Goal: Task Accomplishment & Management: Complete application form

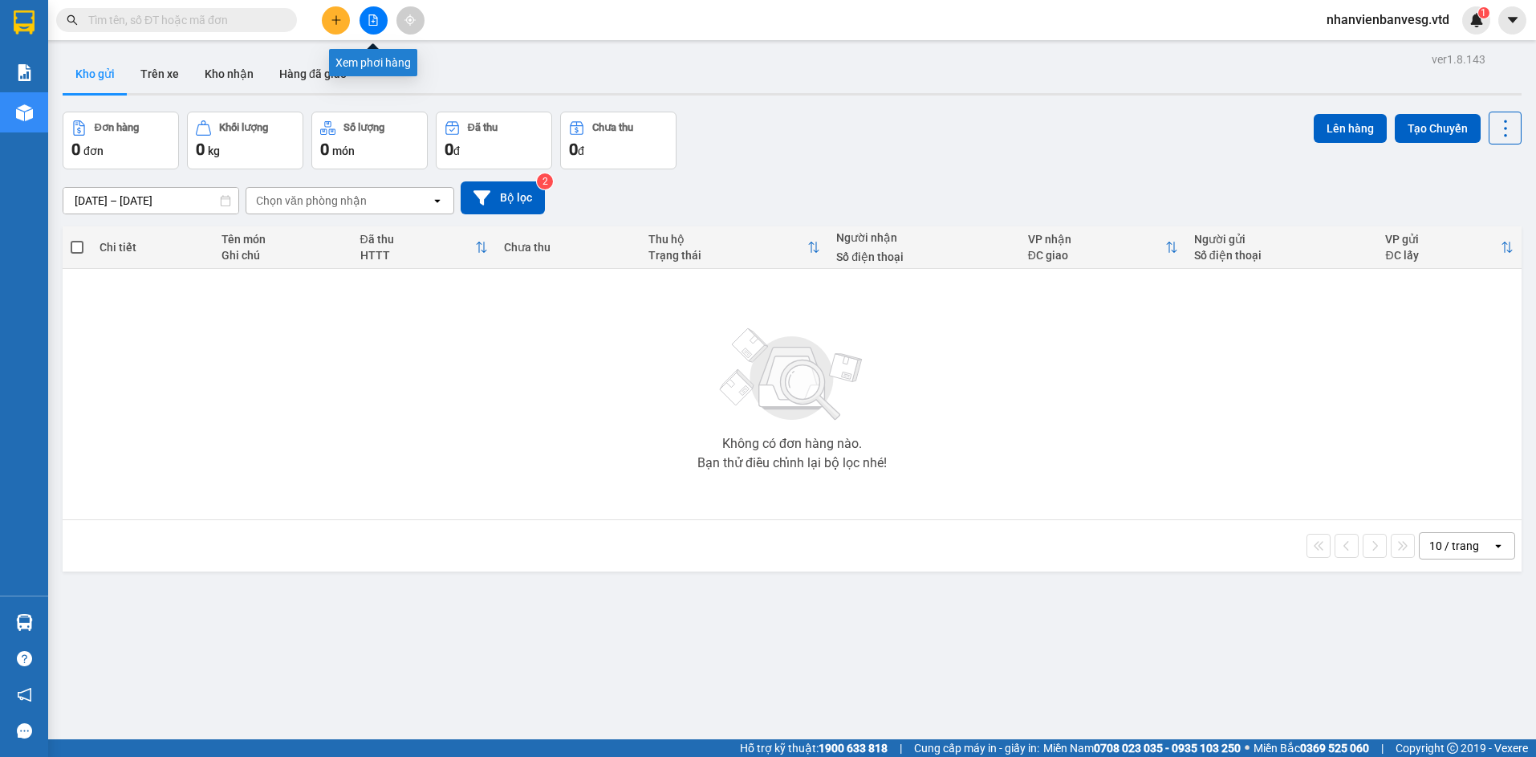
click at [370, 14] on icon "file-add" at bounding box center [373, 19] width 9 height 11
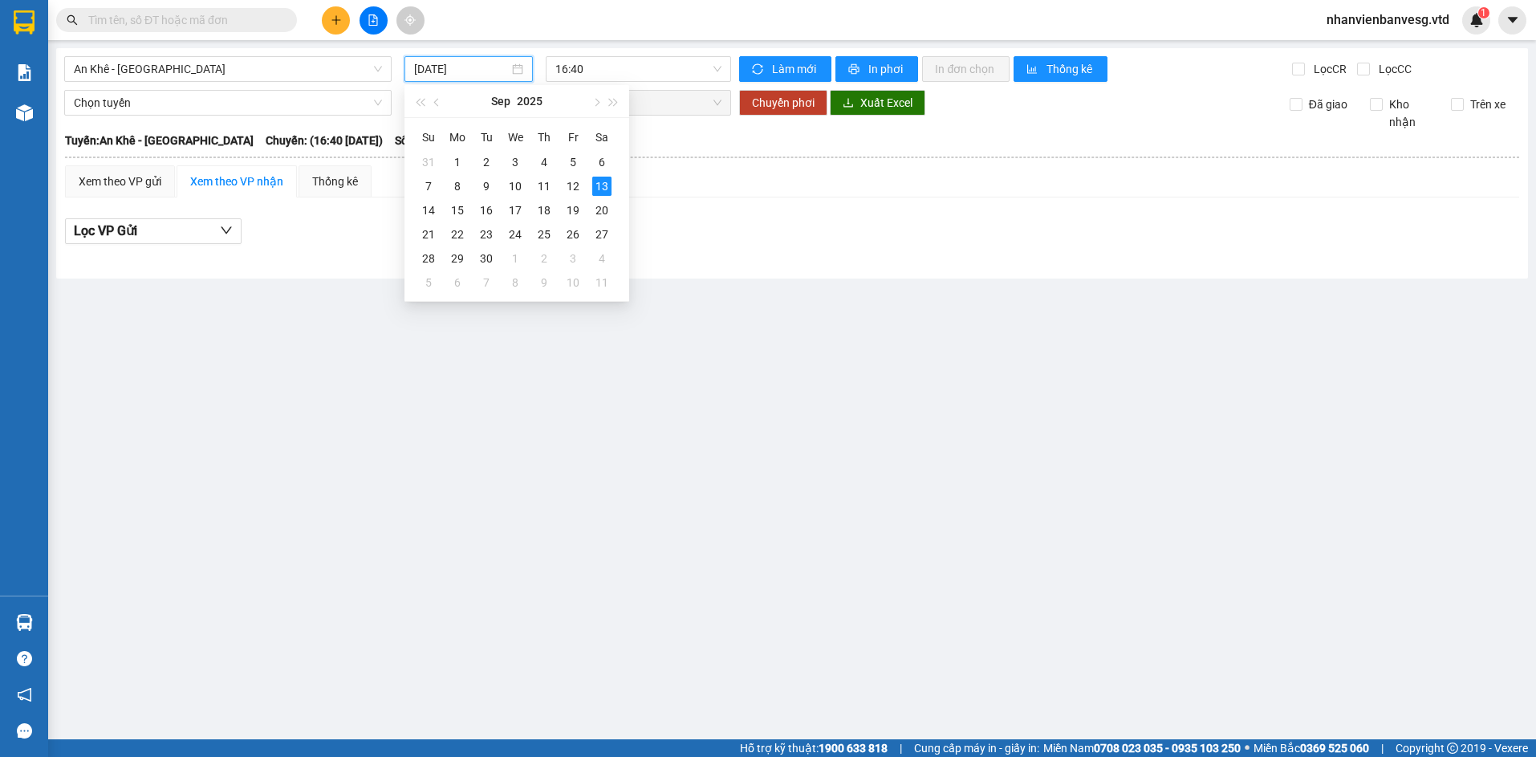
click at [422, 69] on input "[DATE]" at bounding box center [461, 69] width 95 height 18
click at [572, 188] on div "12" at bounding box center [572, 186] width 19 height 19
type input "[DATE]"
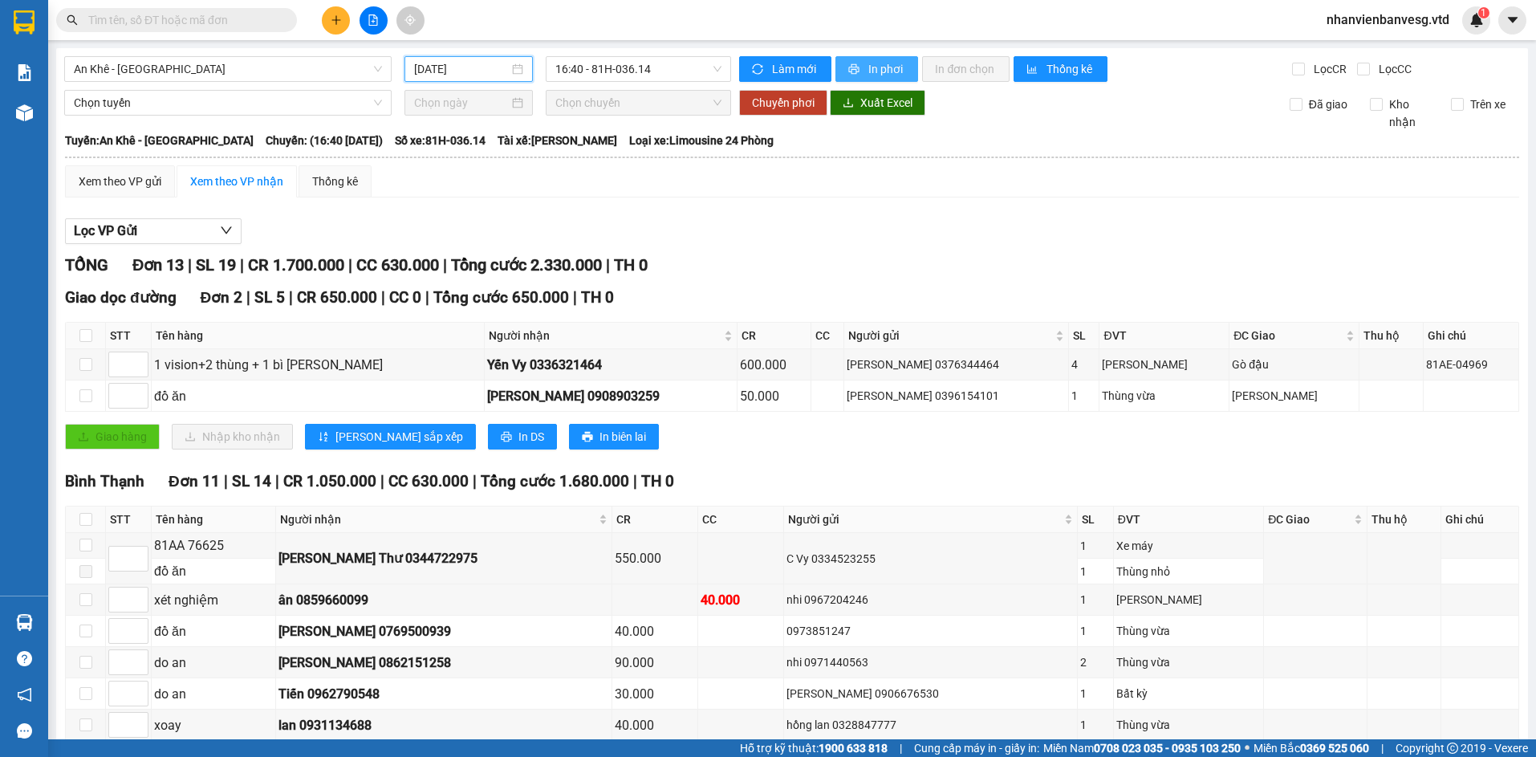
click at [873, 79] on button "In phơi" at bounding box center [876, 69] width 83 height 26
click at [194, 73] on span "An Khê - [GEOGRAPHIC_DATA]" at bounding box center [228, 69] width 308 height 24
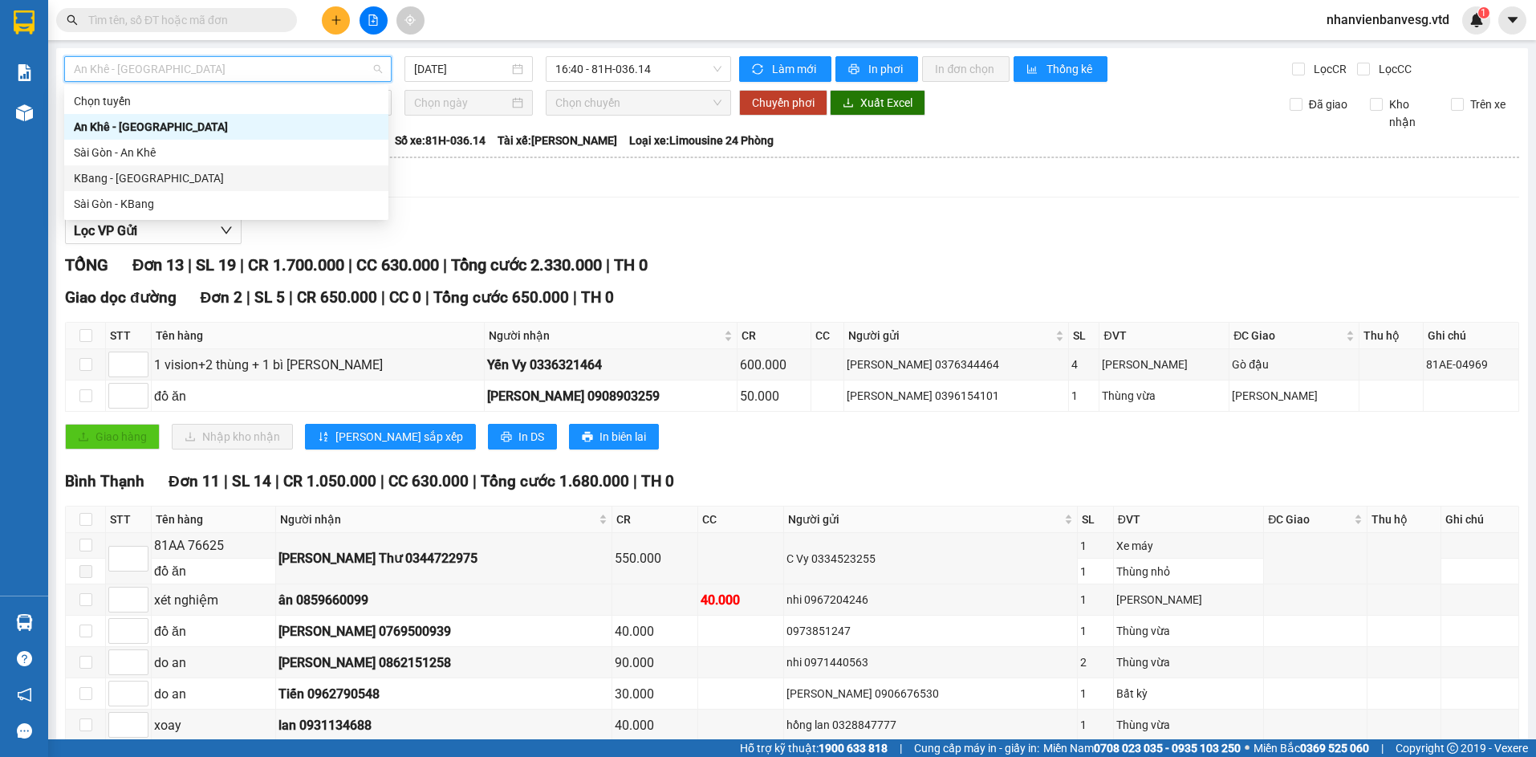
click at [160, 174] on div "KBang - [GEOGRAPHIC_DATA]" at bounding box center [226, 178] width 305 height 18
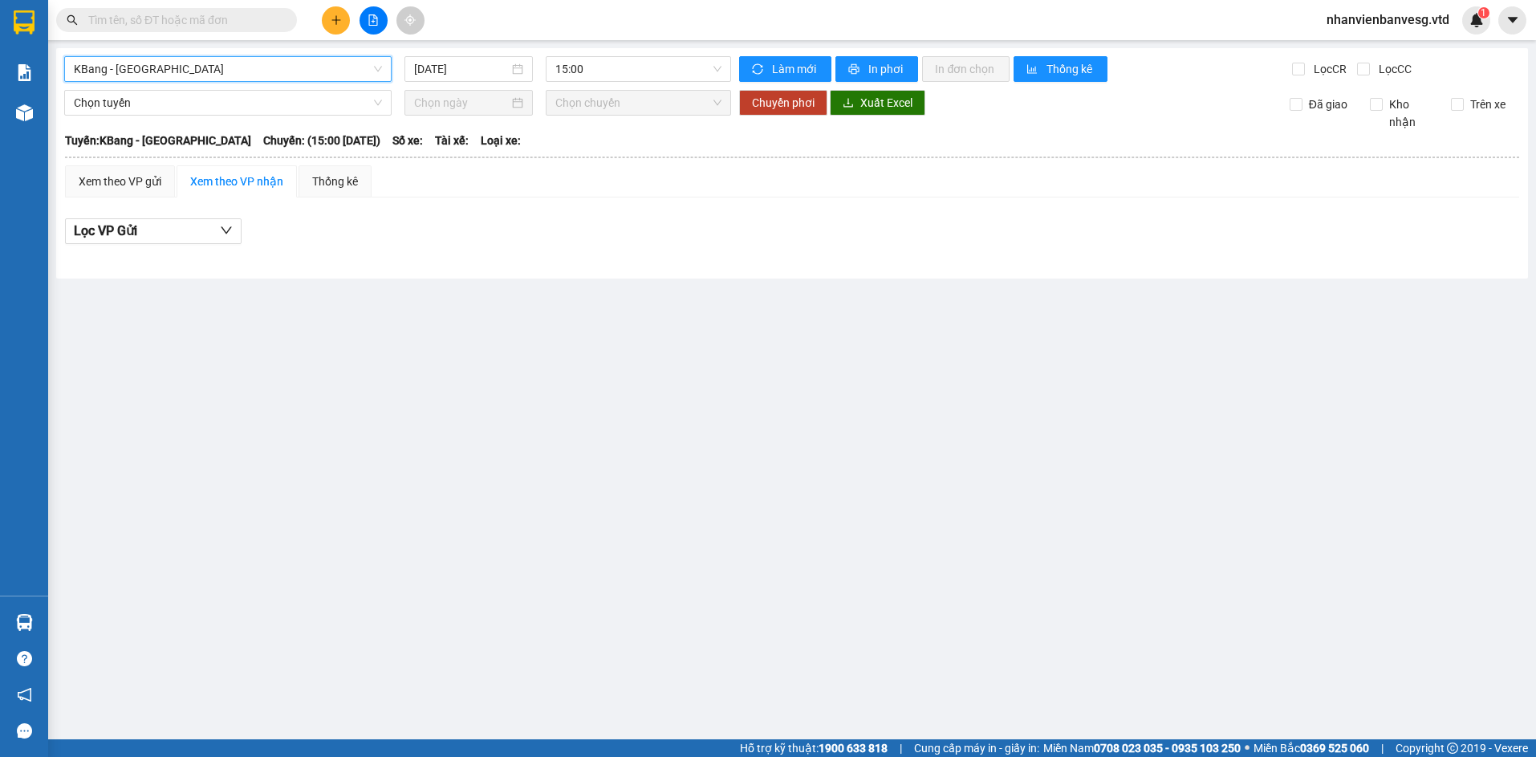
drag, startPoint x: 461, startPoint y: 68, endPoint x: 481, endPoint y: 99, distance: 36.7
click at [461, 70] on input "[DATE]" at bounding box center [461, 69] width 95 height 18
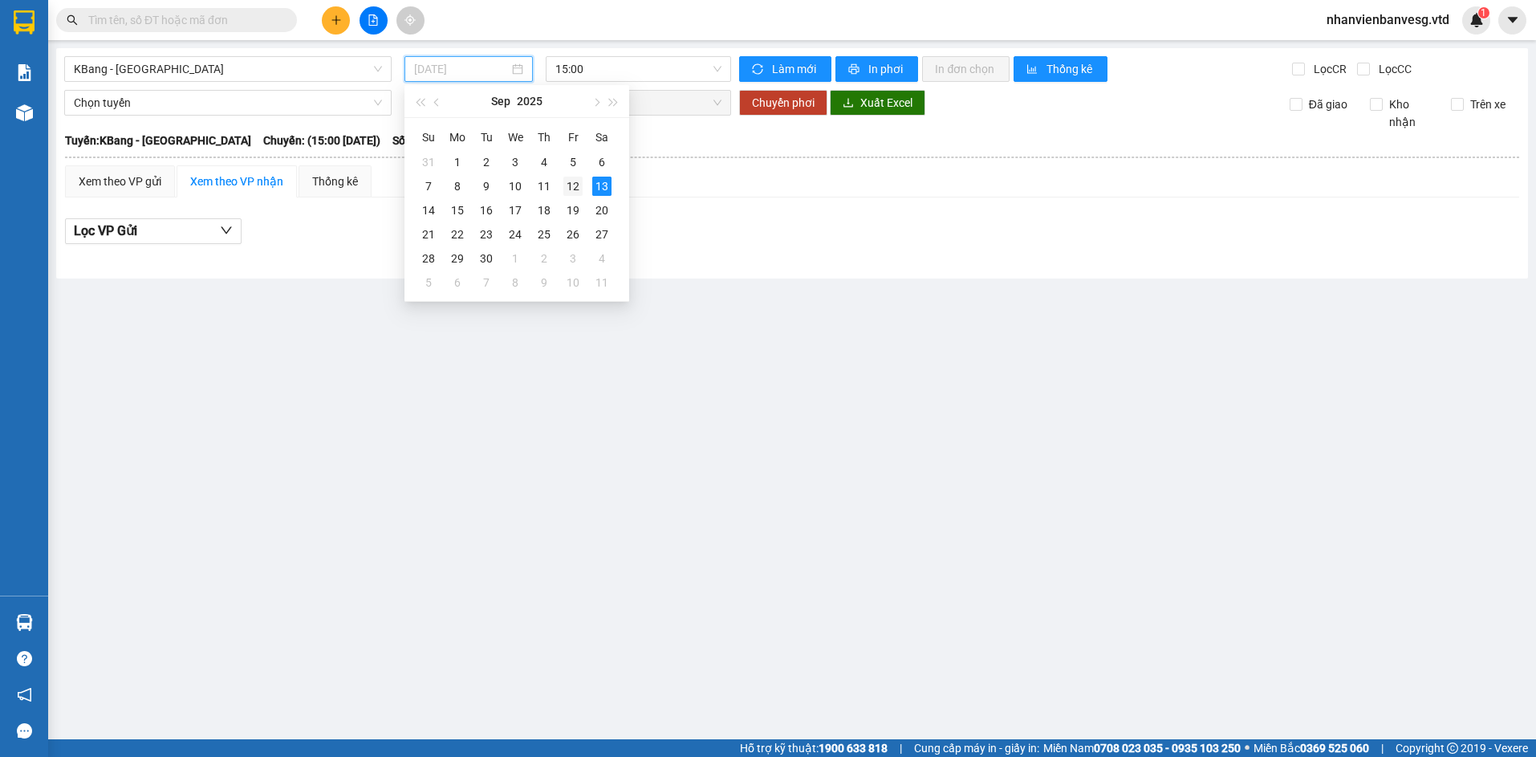
click at [565, 191] on div "12" at bounding box center [572, 186] width 19 height 19
type input "[DATE]"
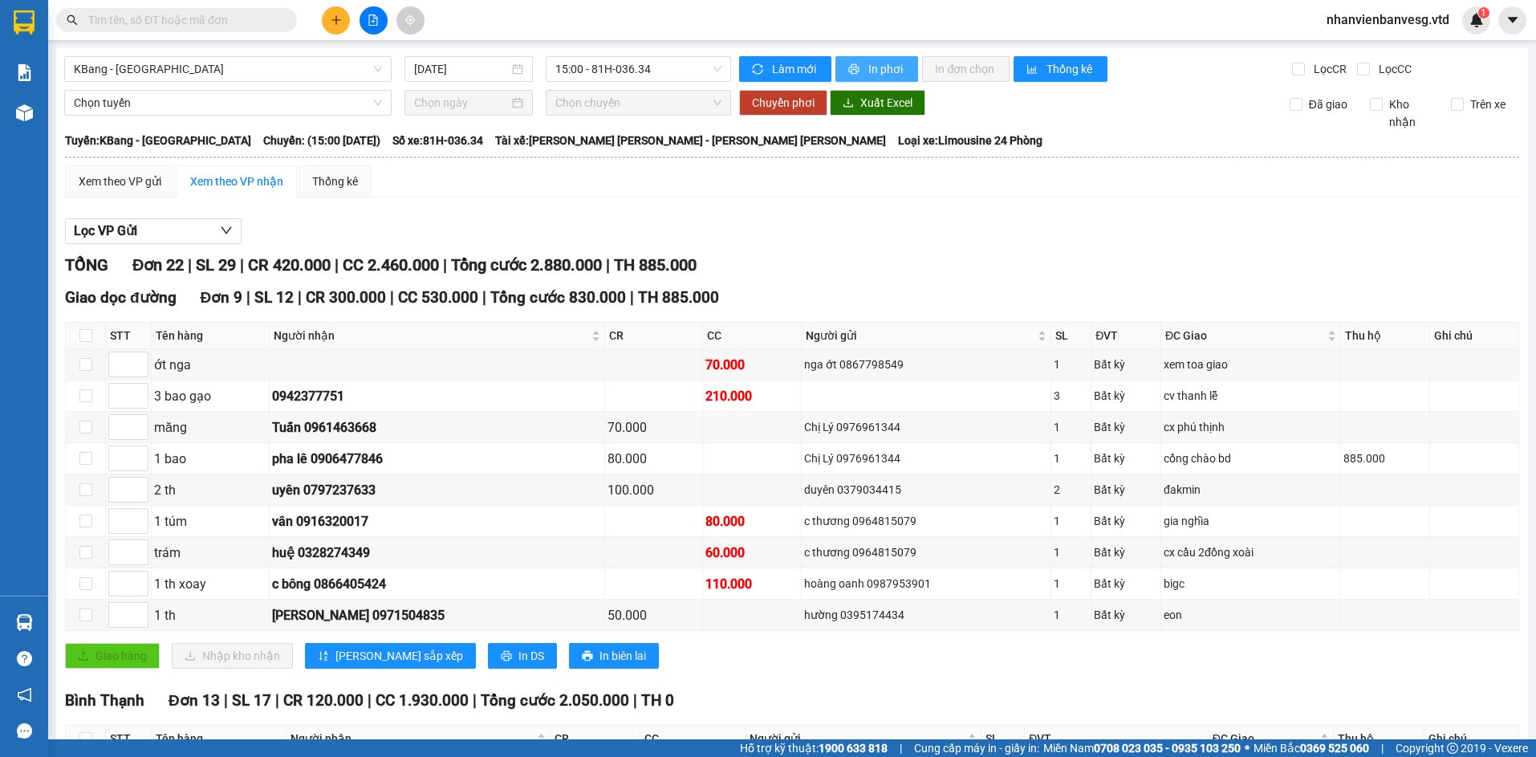
click at [868, 73] on span "In phơi" at bounding box center [886, 69] width 37 height 18
click at [662, 67] on span "15:00 - 81H-036.34" at bounding box center [638, 69] width 166 height 24
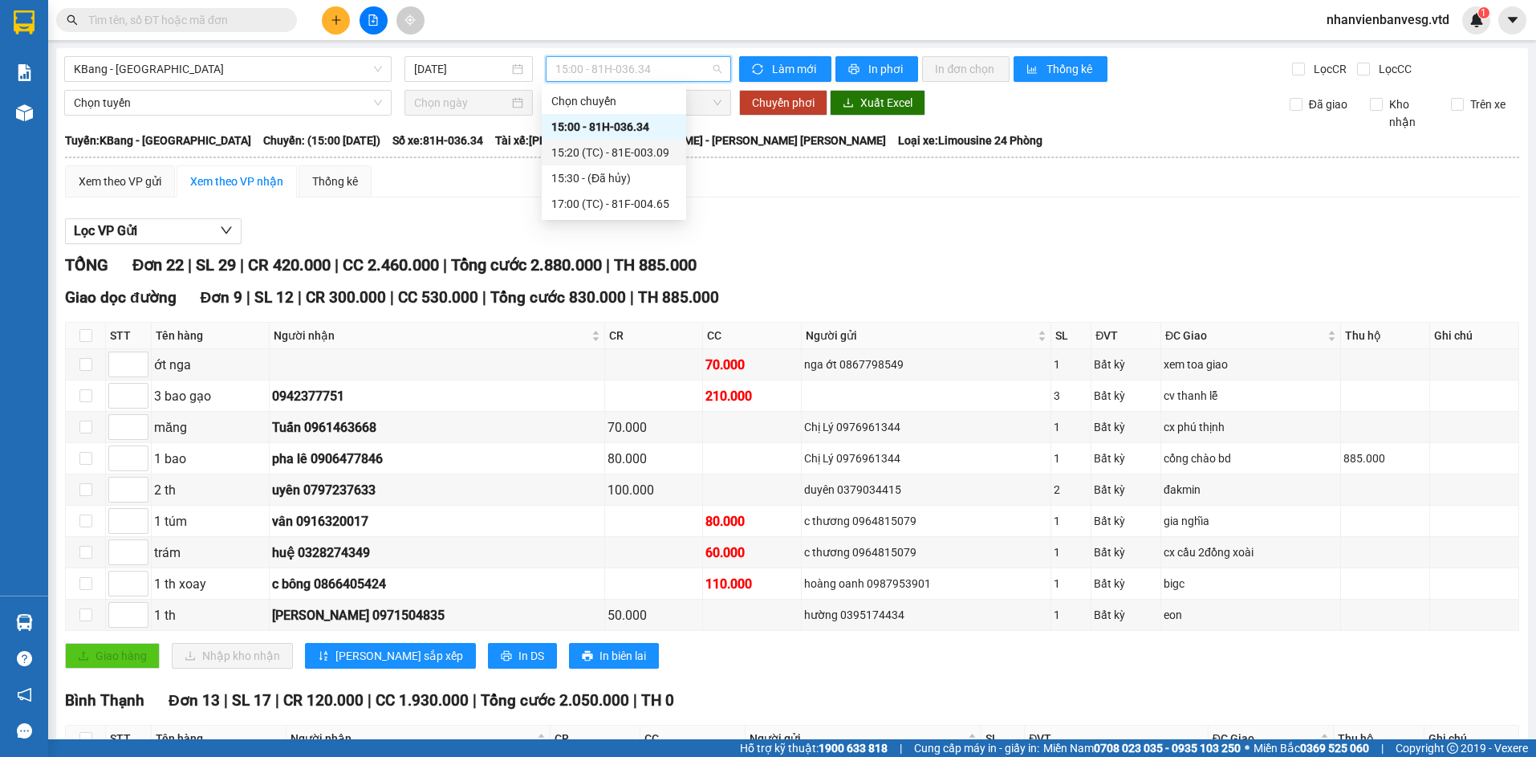
click at [664, 159] on div "15:20 (TC) - 81E-003.09" at bounding box center [613, 153] width 125 height 18
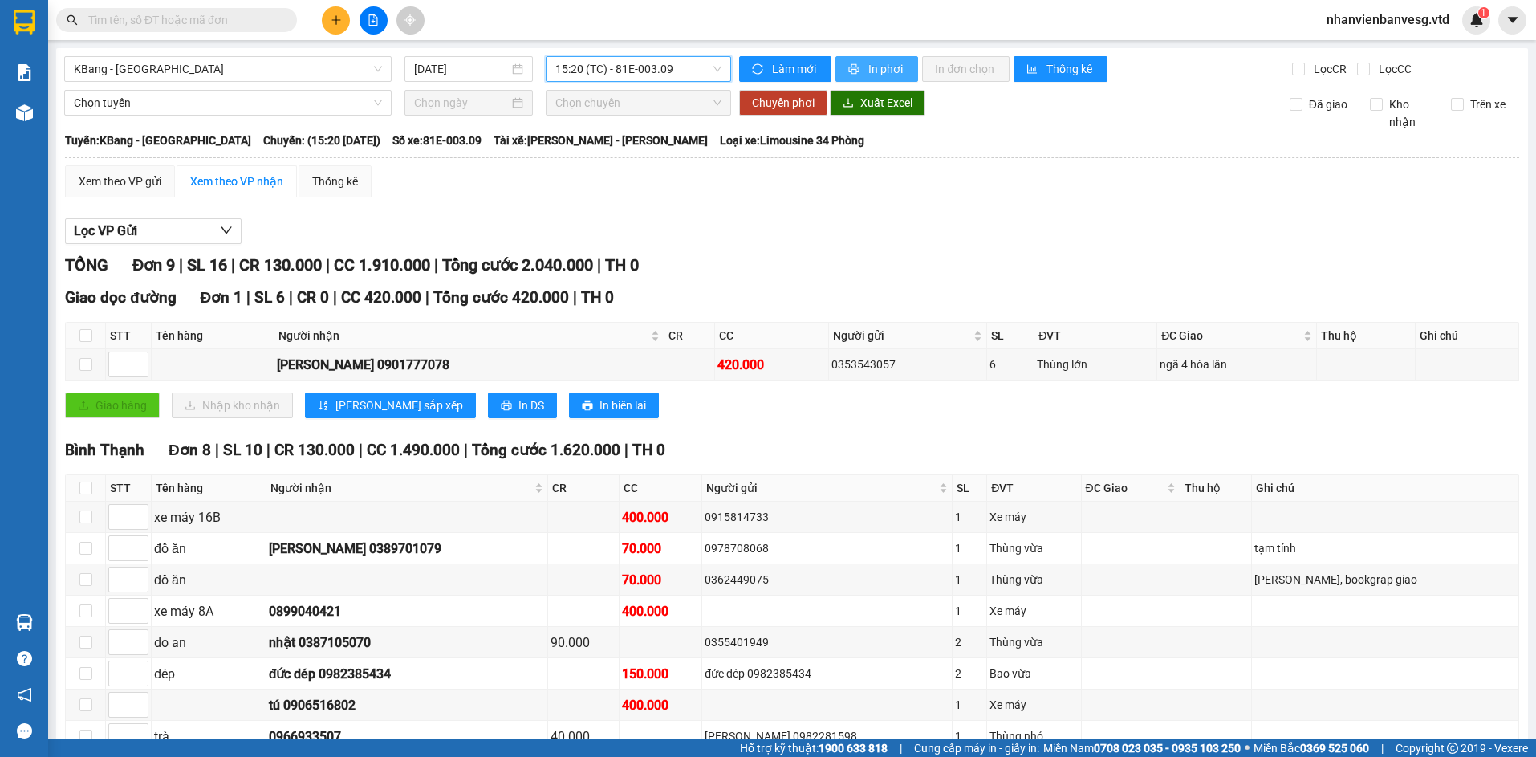
click at [850, 75] on button "In phơi" at bounding box center [876, 69] width 83 height 26
click at [630, 66] on span "15:20 (TC) - 81E-003.09" at bounding box center [638, 69] width 166 height 24
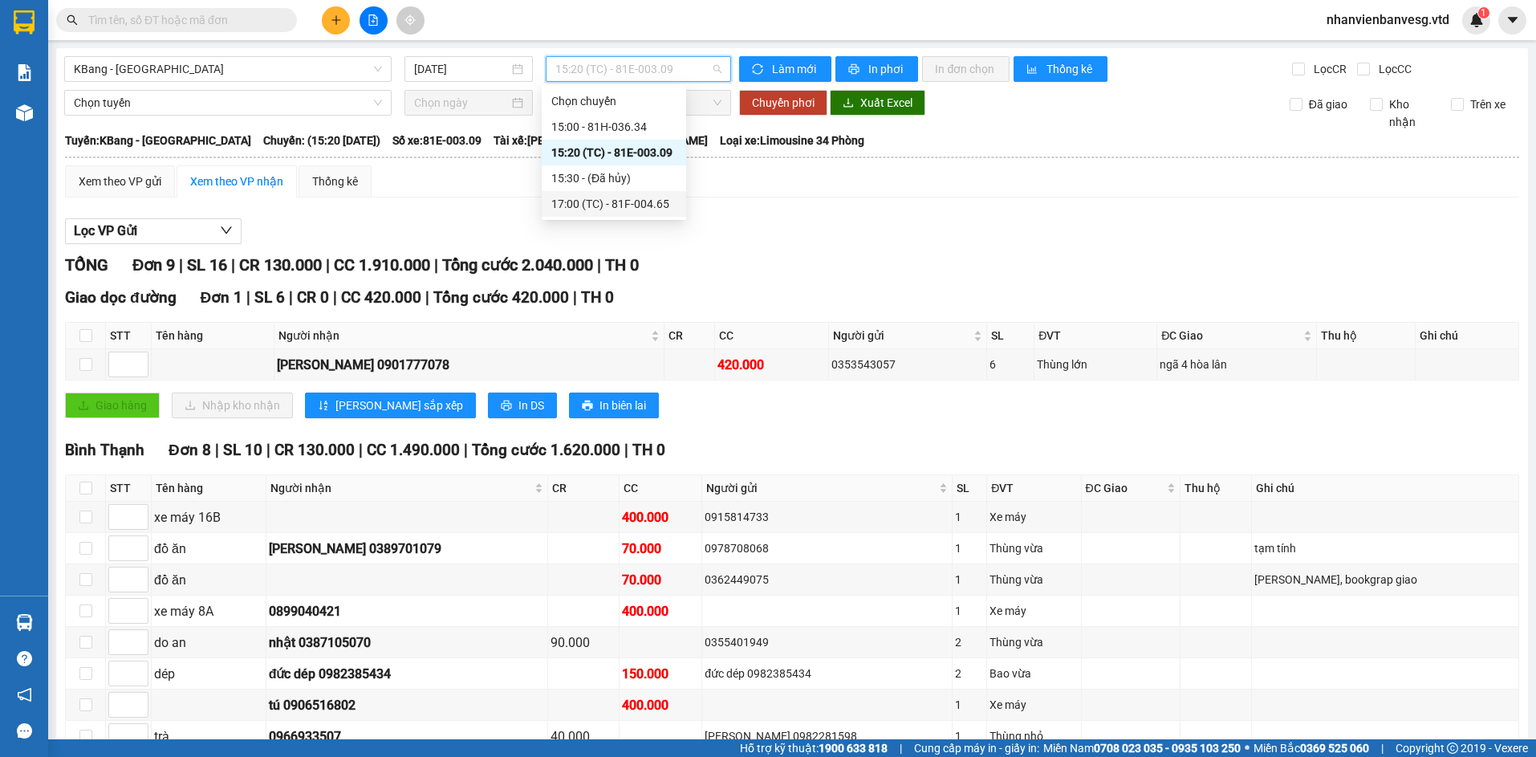
click at [655, 192] on div "17:00 (TC) - 81F-004.65" at bounding box center [614, 204] width 144 height 26
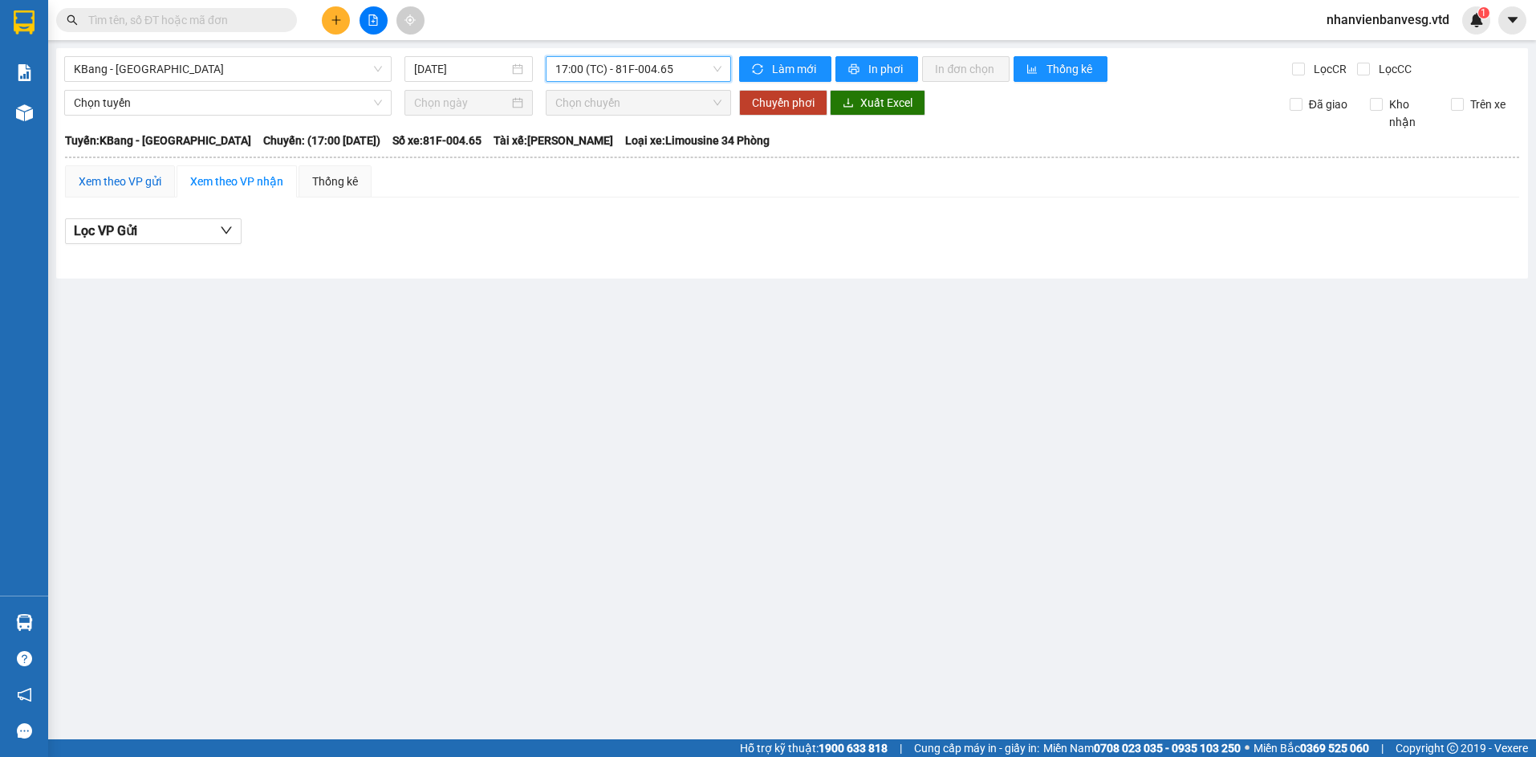
drag, startPoint x: 126, startPoint y: 180, endPoint x: 217, endPoint y: 169, distance: 91.3
click at [128, 179] on div "Xem theo VP gửi" at bounding box center [120, 182] width 83 height 18
click at [224, 178] on div "Xem theo VP nhận" at bounding box center [236, 182] width 93 height 18
drag, startPoint x: 115, startPoint y: 180, endPoint x: 405, endPoint y: 179, distance: 290.5
click at [262, 179] on div "Xem theo VP gửi Xem theo VP nhận Thống kê" at bounding box center [218, 181] width 307 height 32
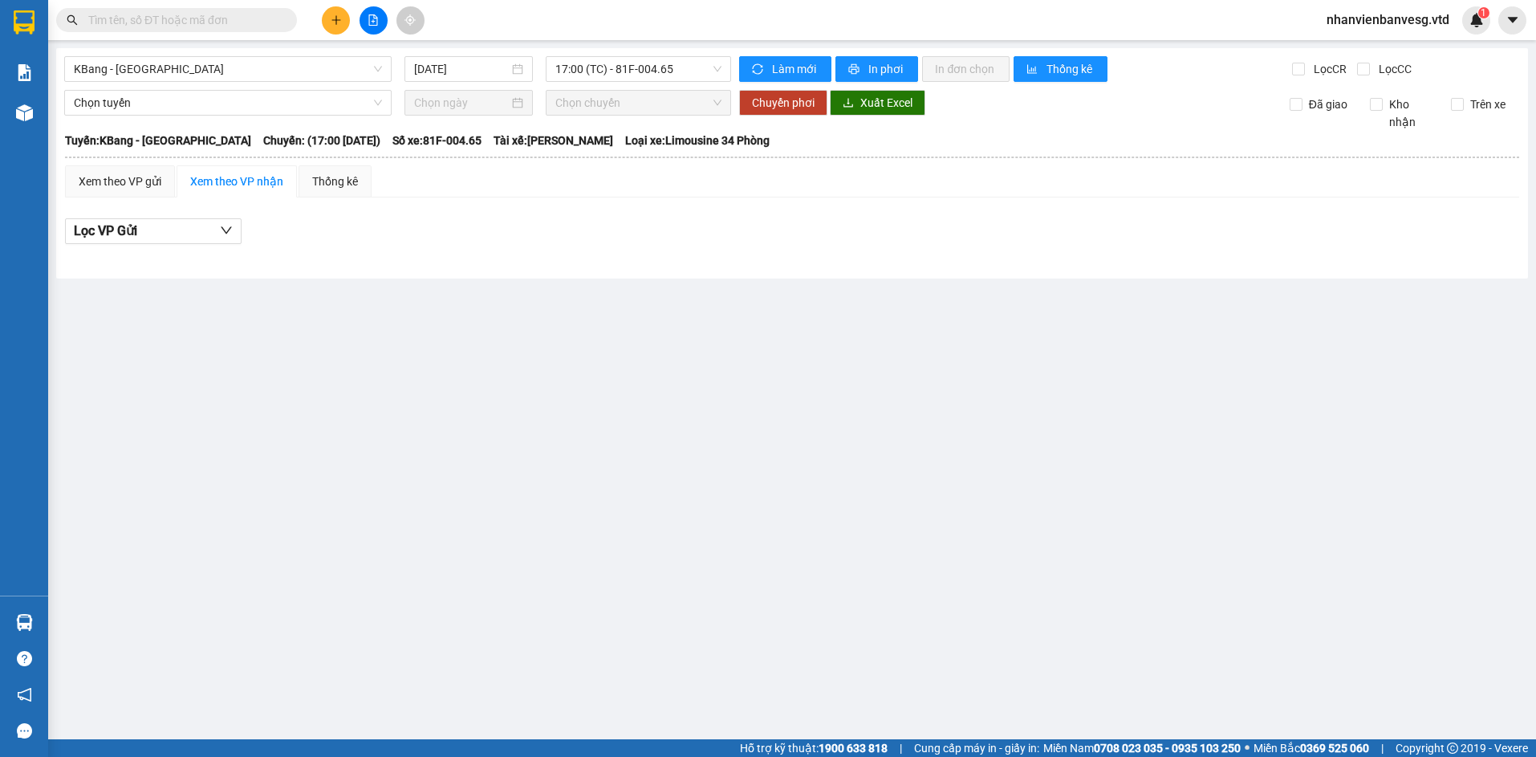
click at [296, 234] on div "Lọc VP Gửi" at bounding box center [792, 231] width 1454 height 26
click at [283, 63] on span "KBang - [GEOGRAPHIC_DATA]" at bounding box center [228, 69] width 308 height 24
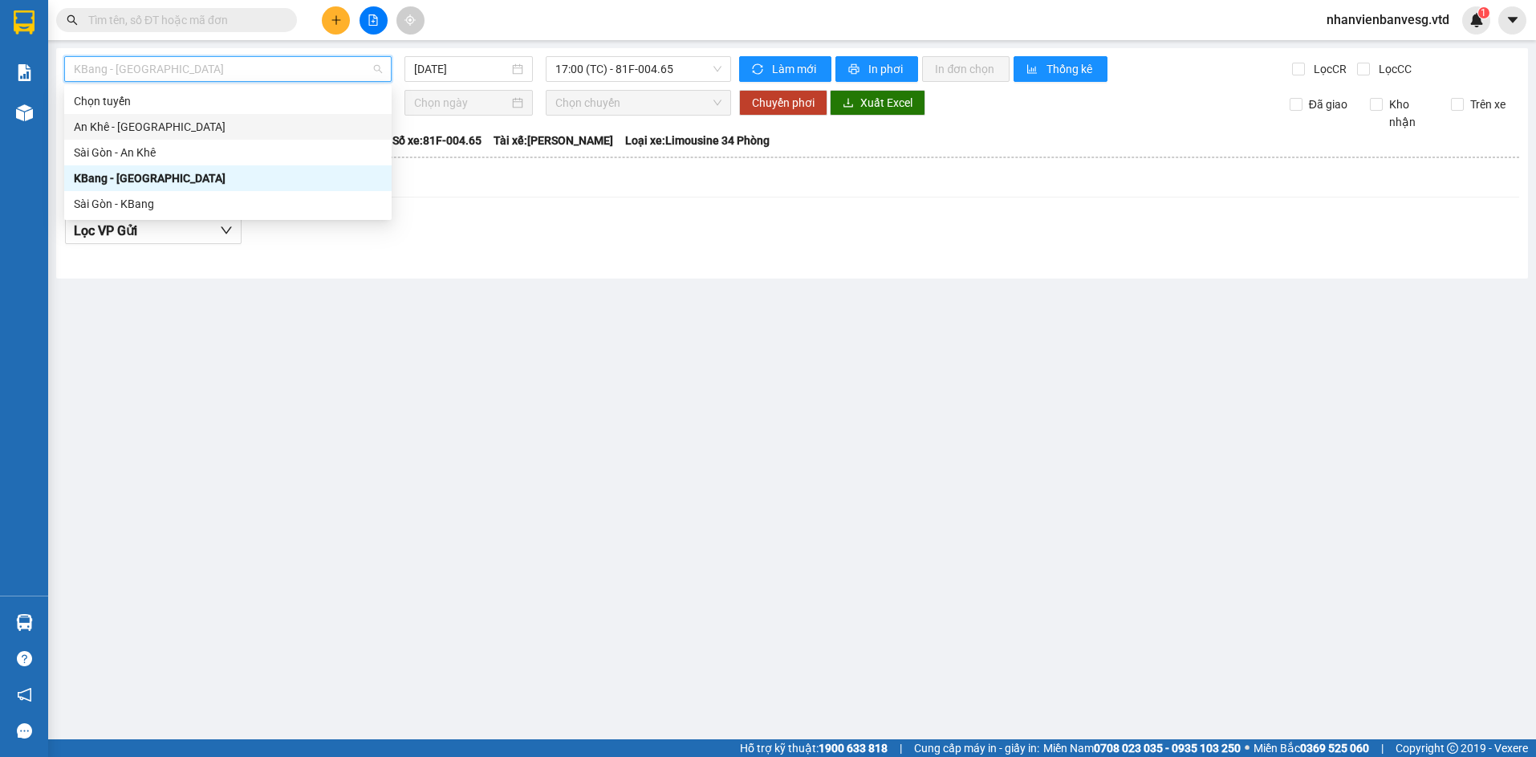
click at [252, 128] on div "An Khê - [GEOGRAPHIC_DATA]" at bounding box center [228, 127] width 308 height 18
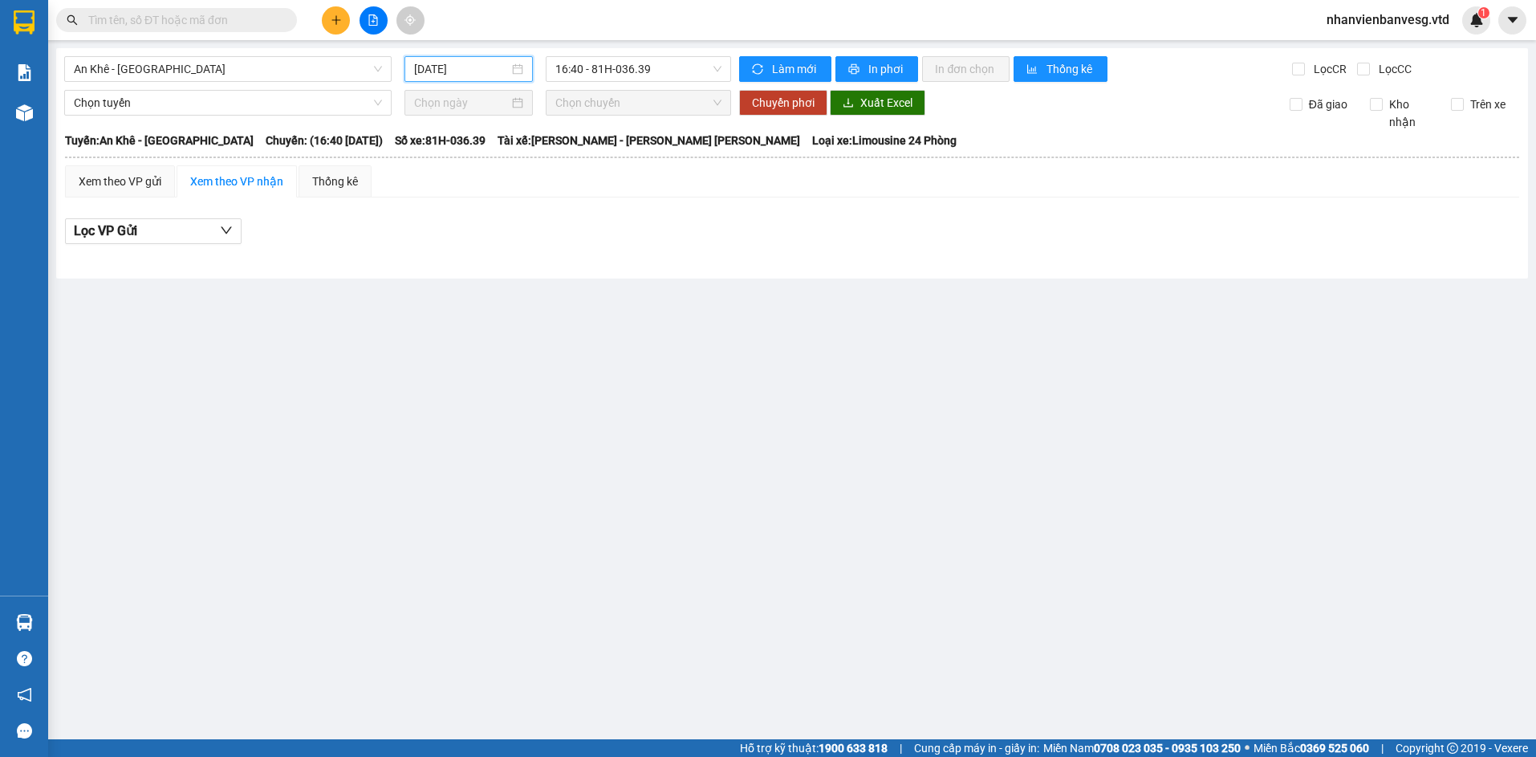
drag, startPoint x: 474, startPoint y: 68, endPoint x: 473, endPoint y: 136, distance: 67.4
click at [474, 72] on input "[DATE]" at bounding box center [461, 69] width 95 height 18
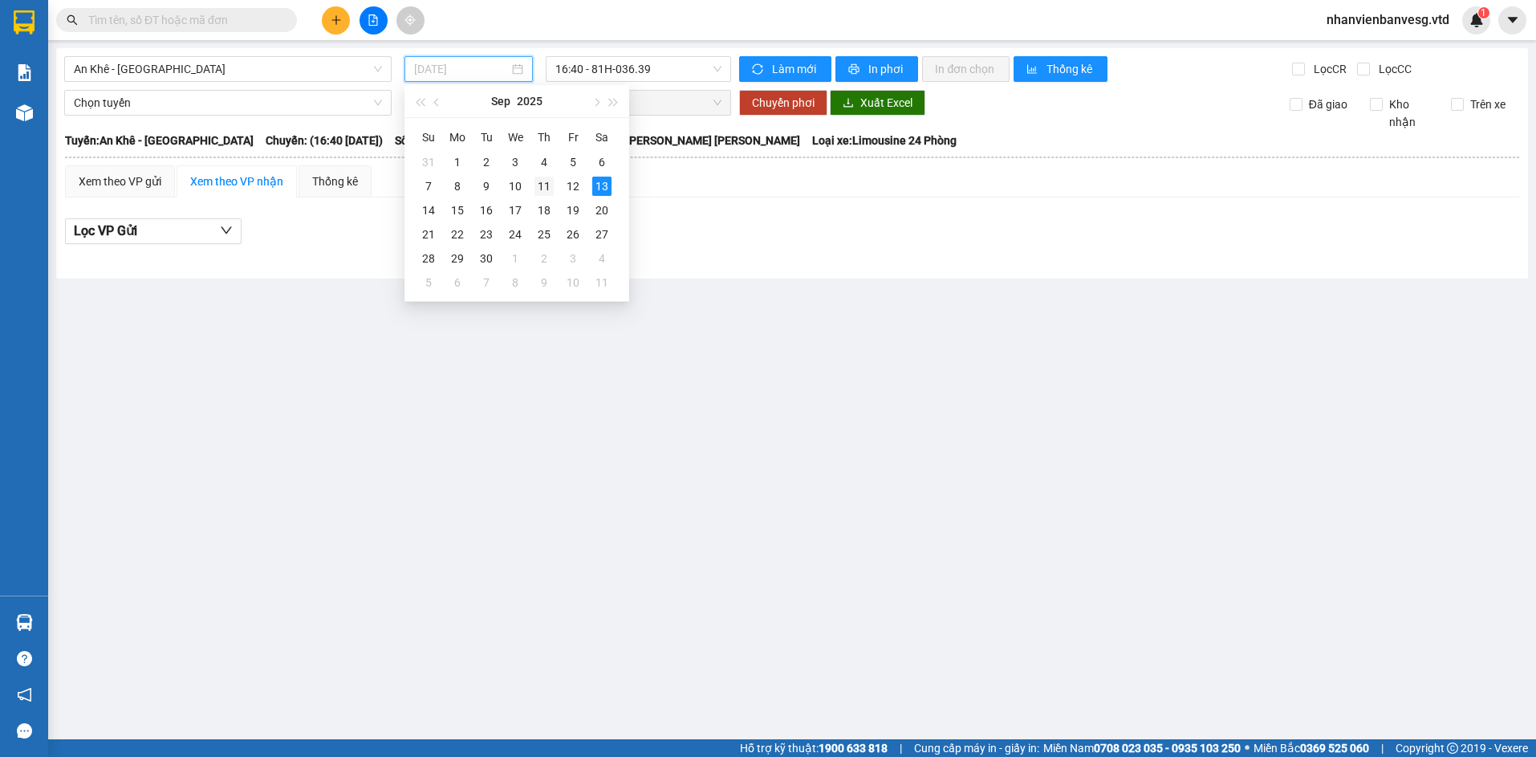
click at [537, 185] on div "11" at bounding box center [543, 186] width 19 height 19
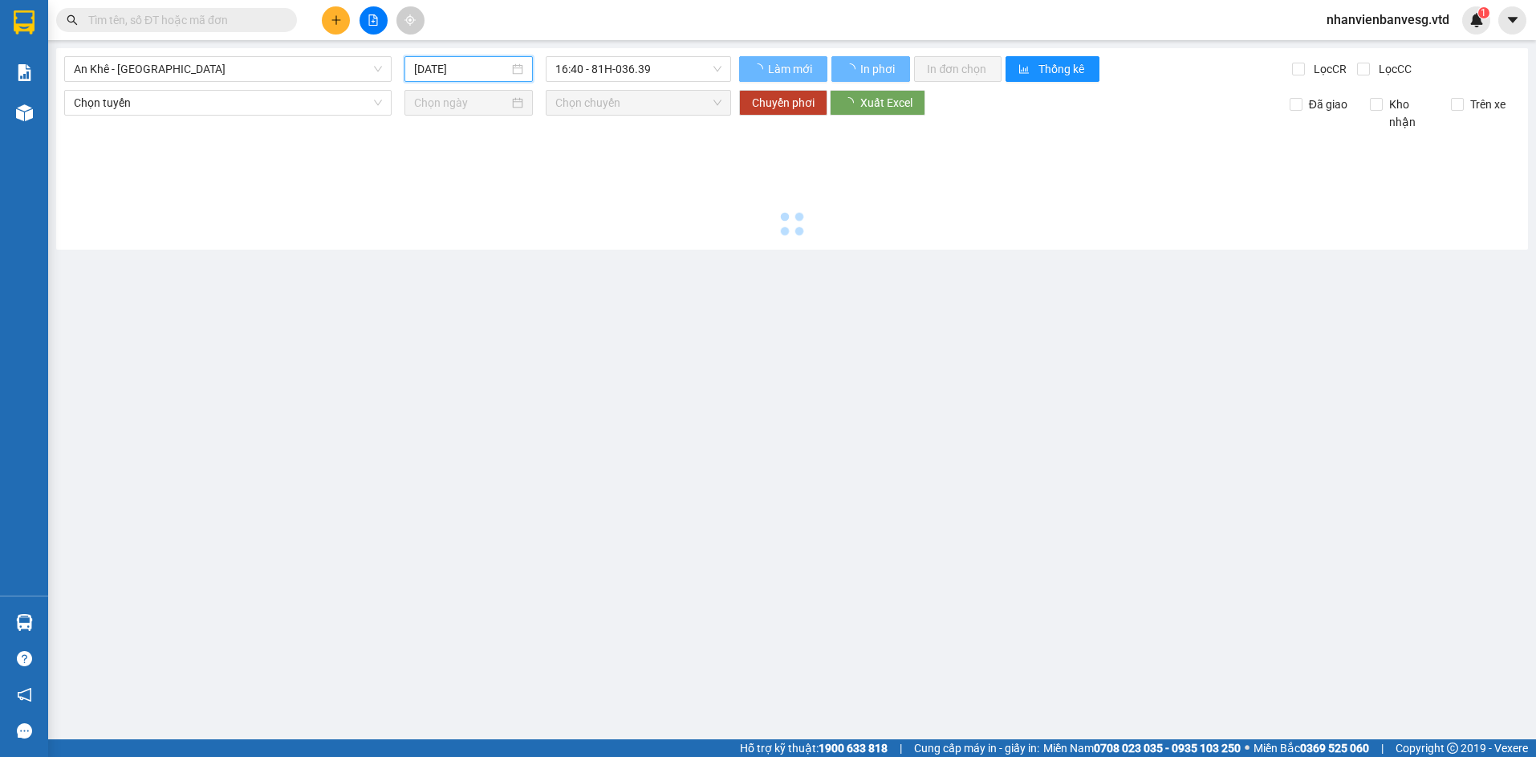
type input "[DATE]"
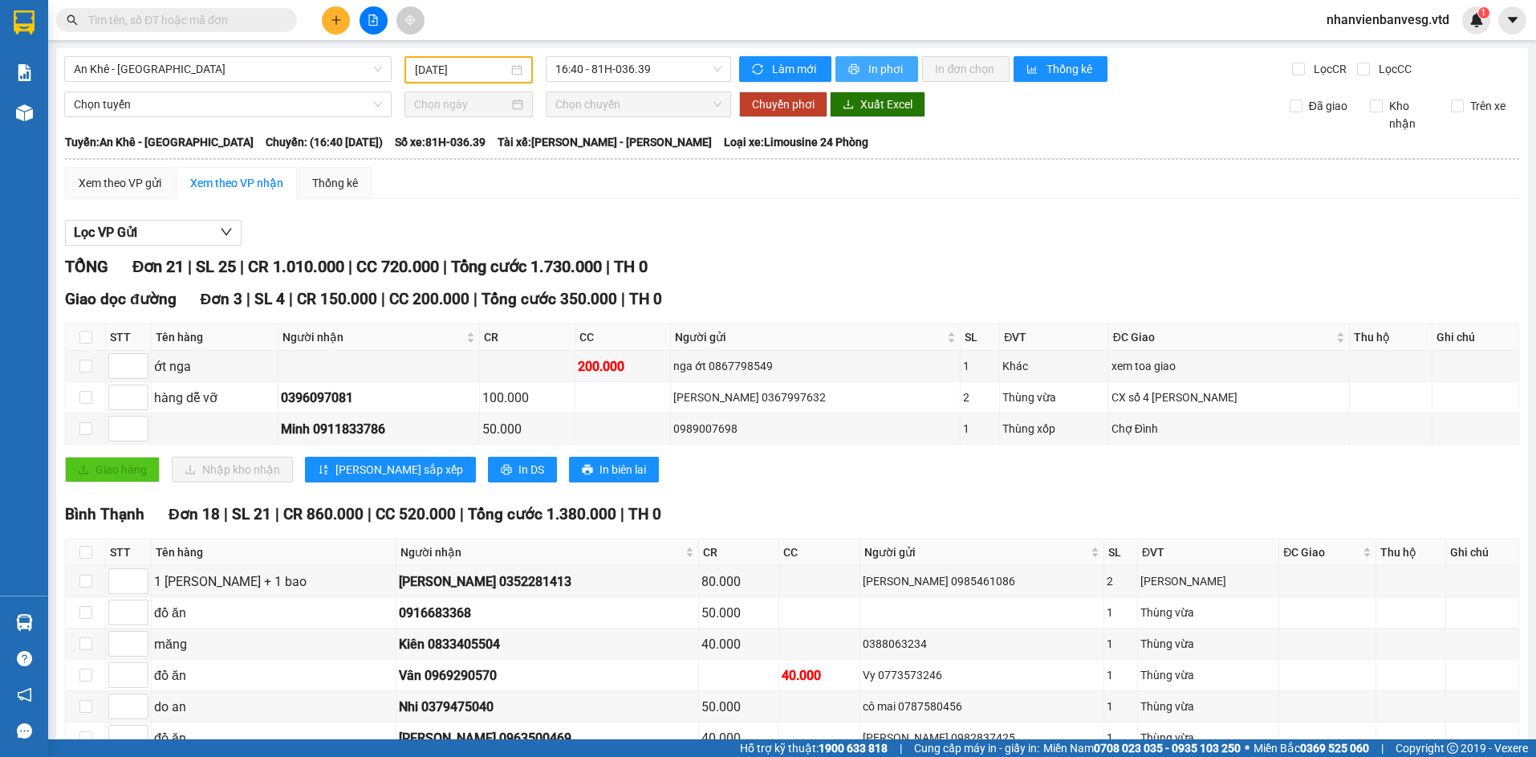
click at [868, 69] on span "In phơi" at bounding box center [886, 69] width 37 height 18
click at [341, 18] on icon "plus" at bounding box center [336, 19] width 11 height 11
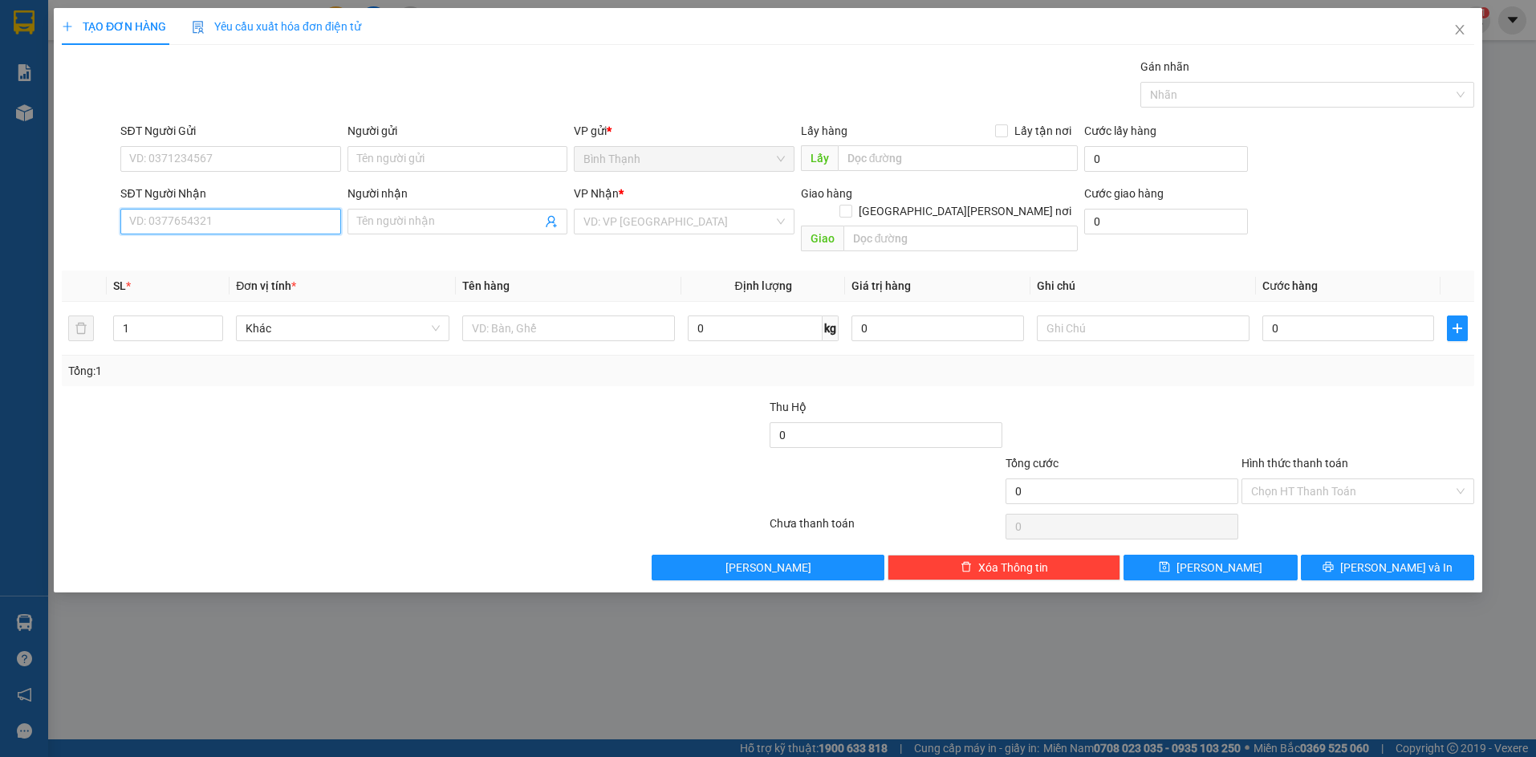
drag, startPoint x: 229, startPoint y: 215, endPoint x: 233, endPoint y: 207, distance: 9.0
click at [228, 212] on input "SĐT Người Nhận" at bounding box center [230, 222] width 220 height 26
click at [225, 252] on div "0396807633 - vp [PERSON_NAME]" at bounding box center [230, 254] width 201 height 18
type input "0396807633"
type input "vp [PERSON_NAME]"
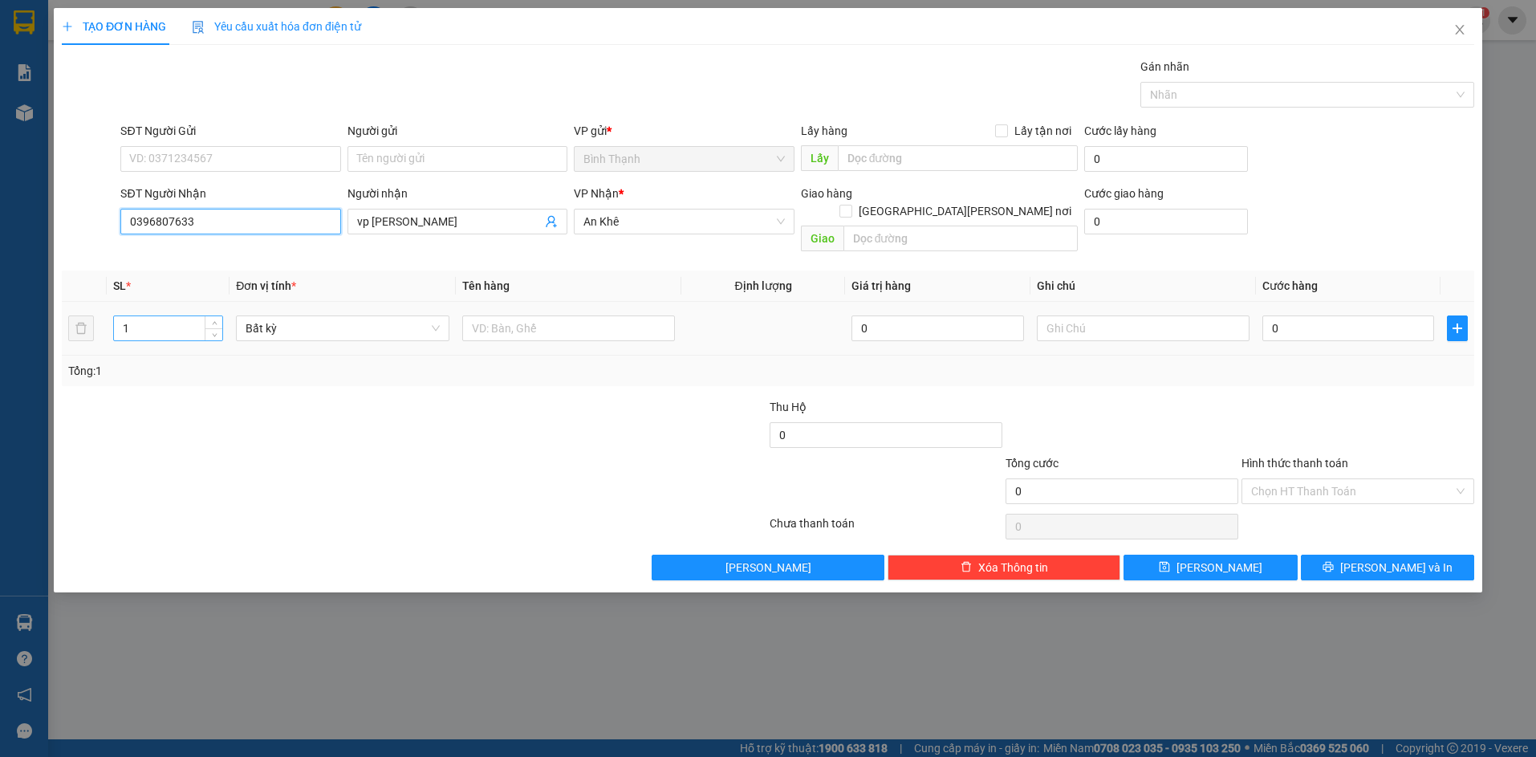
type input "0396807633"
drag, startPoint x: 144, startPoint y: 314, endPoint x: 130, endPoint y: 321, distance: 15.4
click at [130, 321] on input "1" at bounding box center [168, 328] width 108 height 24
drag, startPoint x: 127, startPoint y: 307, endPoint x: 99, endPoint y: 321, distance: 31.2
click at [99, 321] on tr "1 Bất kỳ 0 0" at bounding box center [768, 329] width 1412 height 54
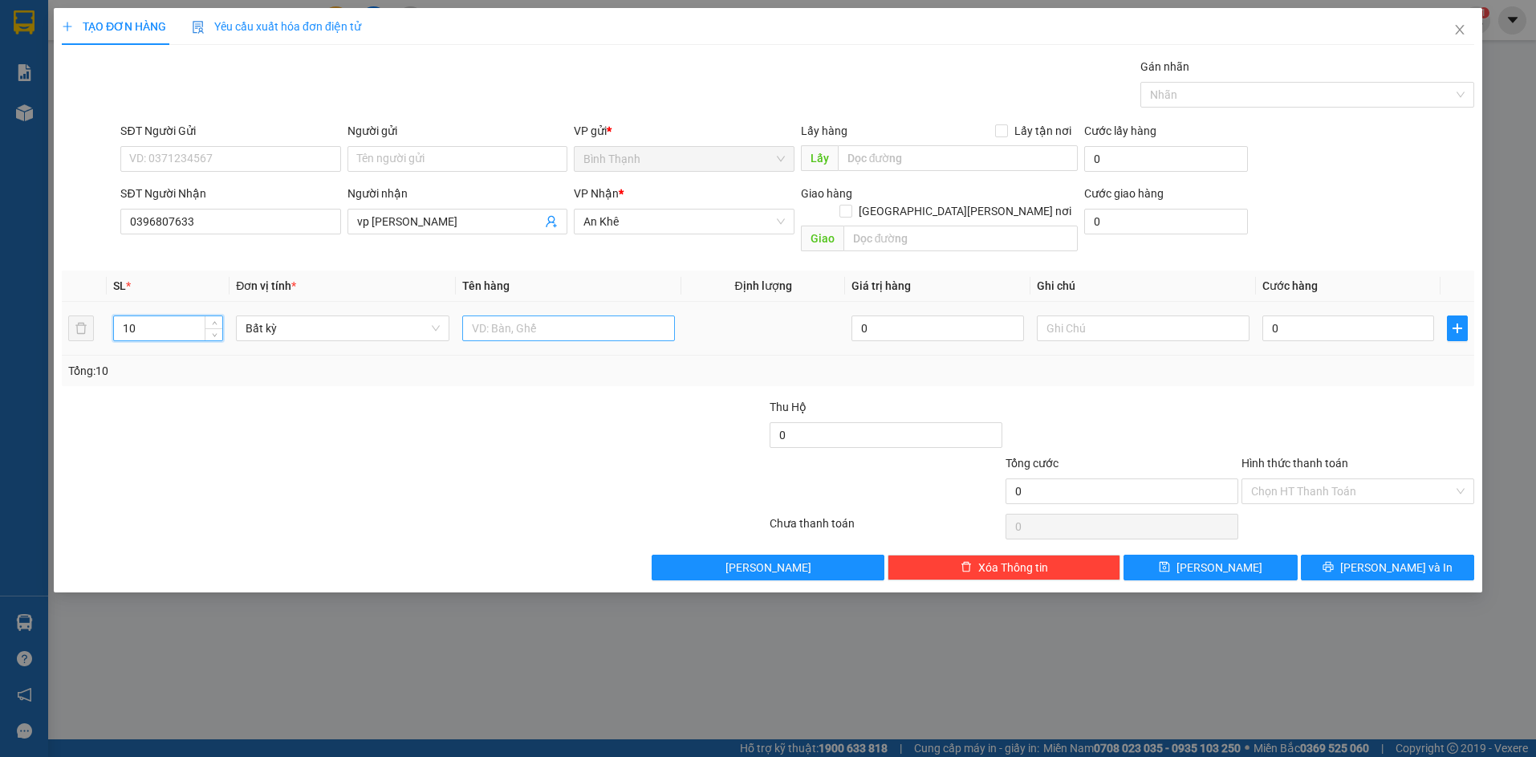
type input "10"
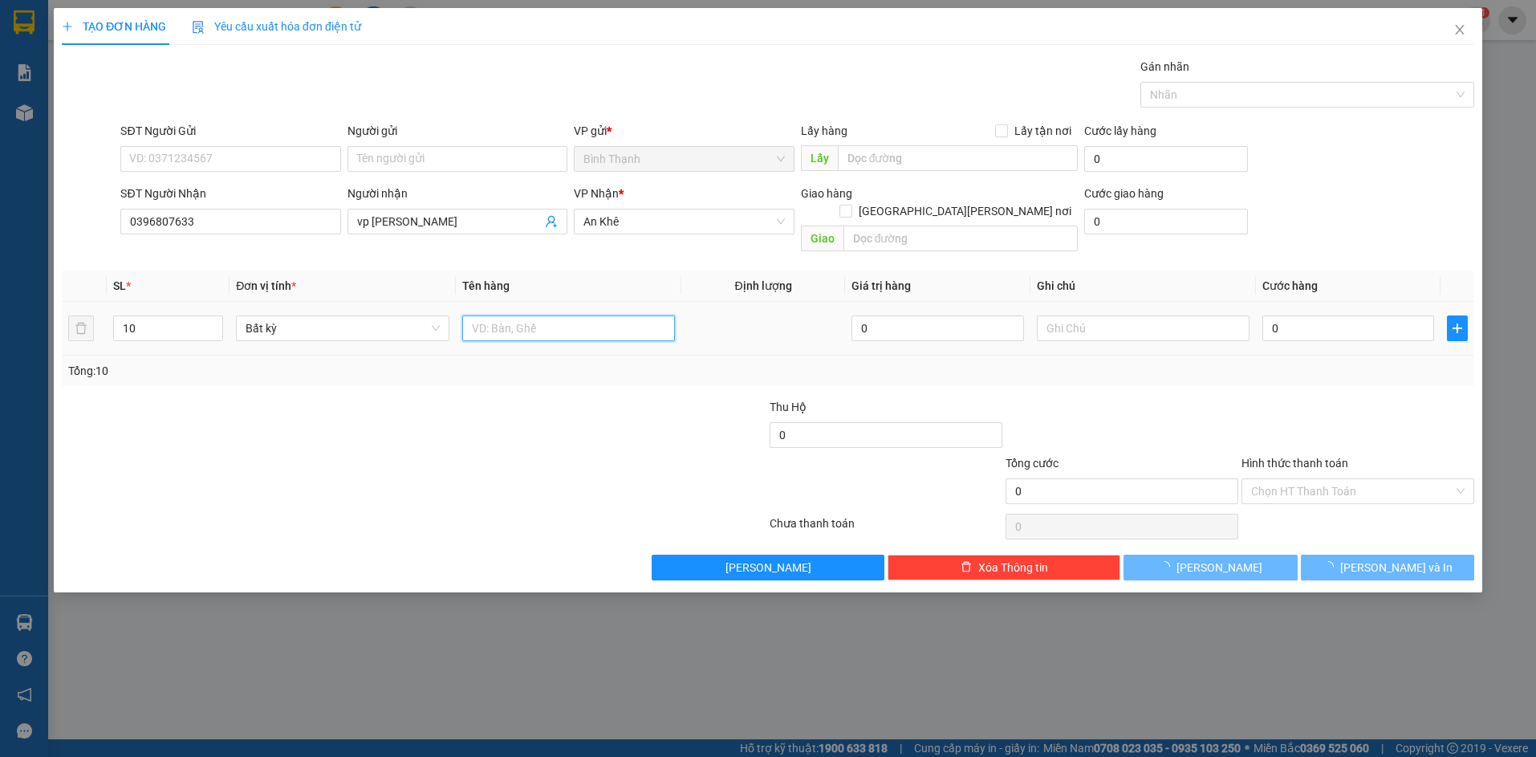
click at [469, 315] on input "text" at bounding box center [568, 328] width 213 height 26
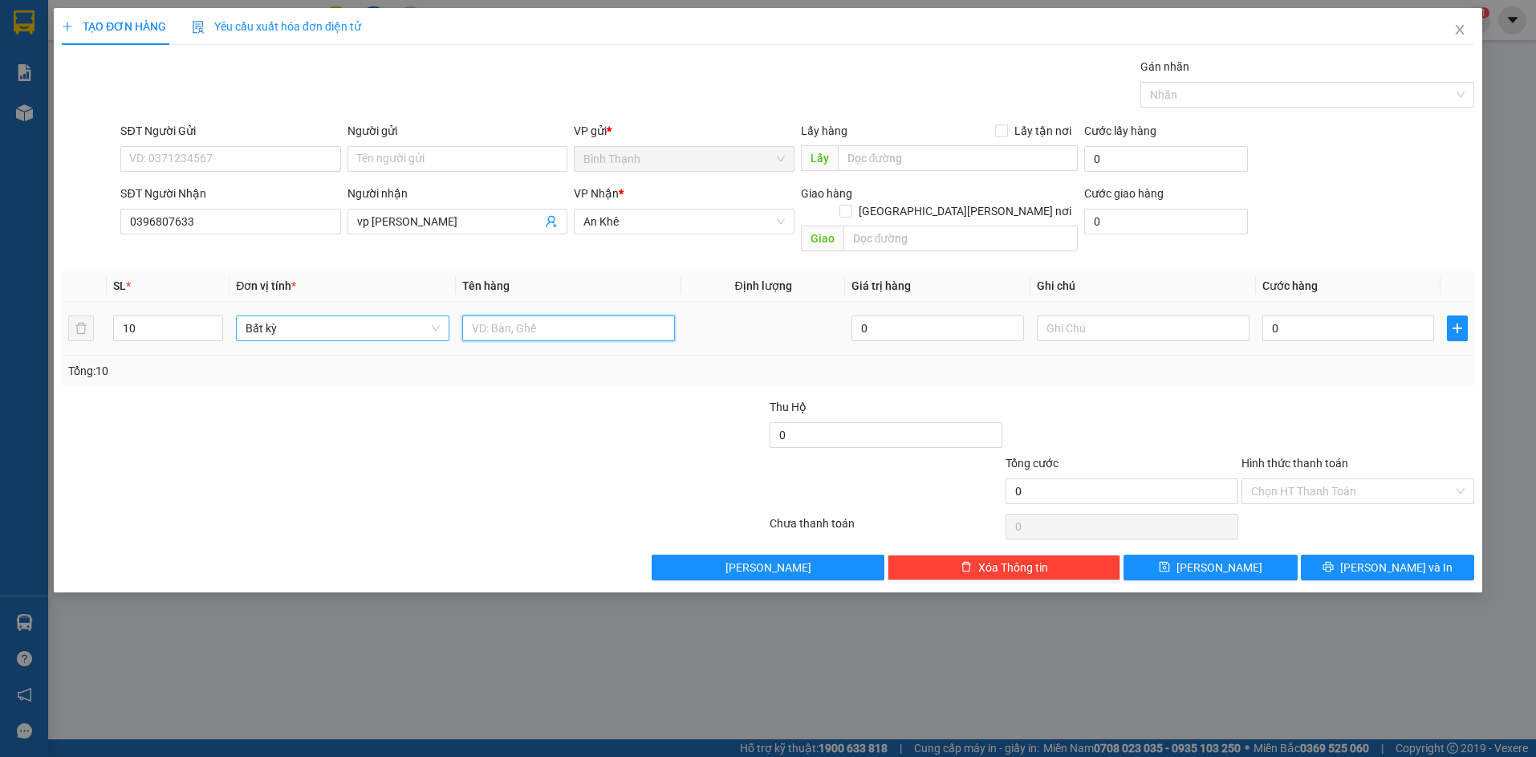
click at [332, 316] on span "Bất kỳ" at bounding box center [342, 328] width 193 height 24
type input "cục"
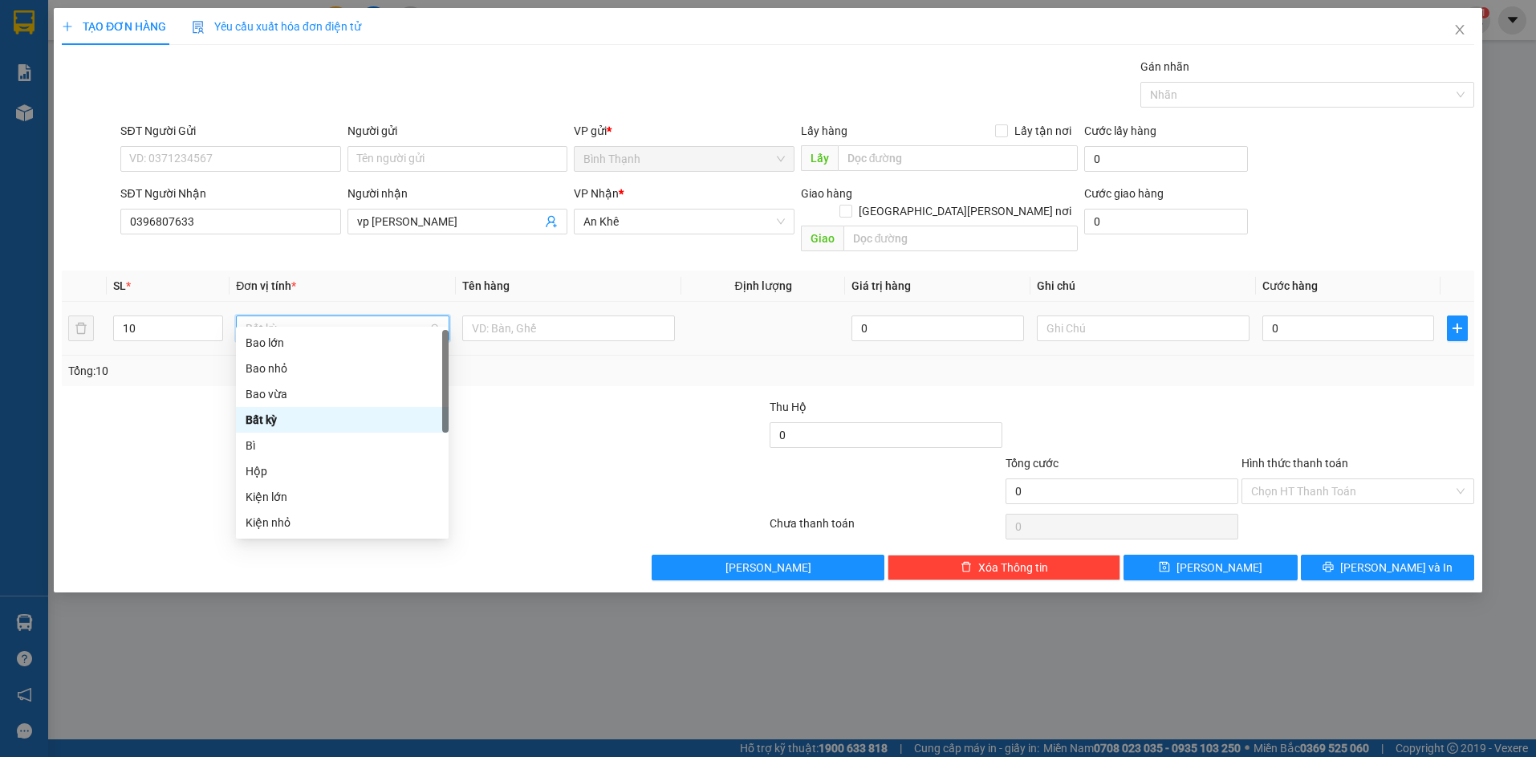
click at [323, 316] on span "Bất kỳ" at bounding box center [342, 328] width 193 height 24
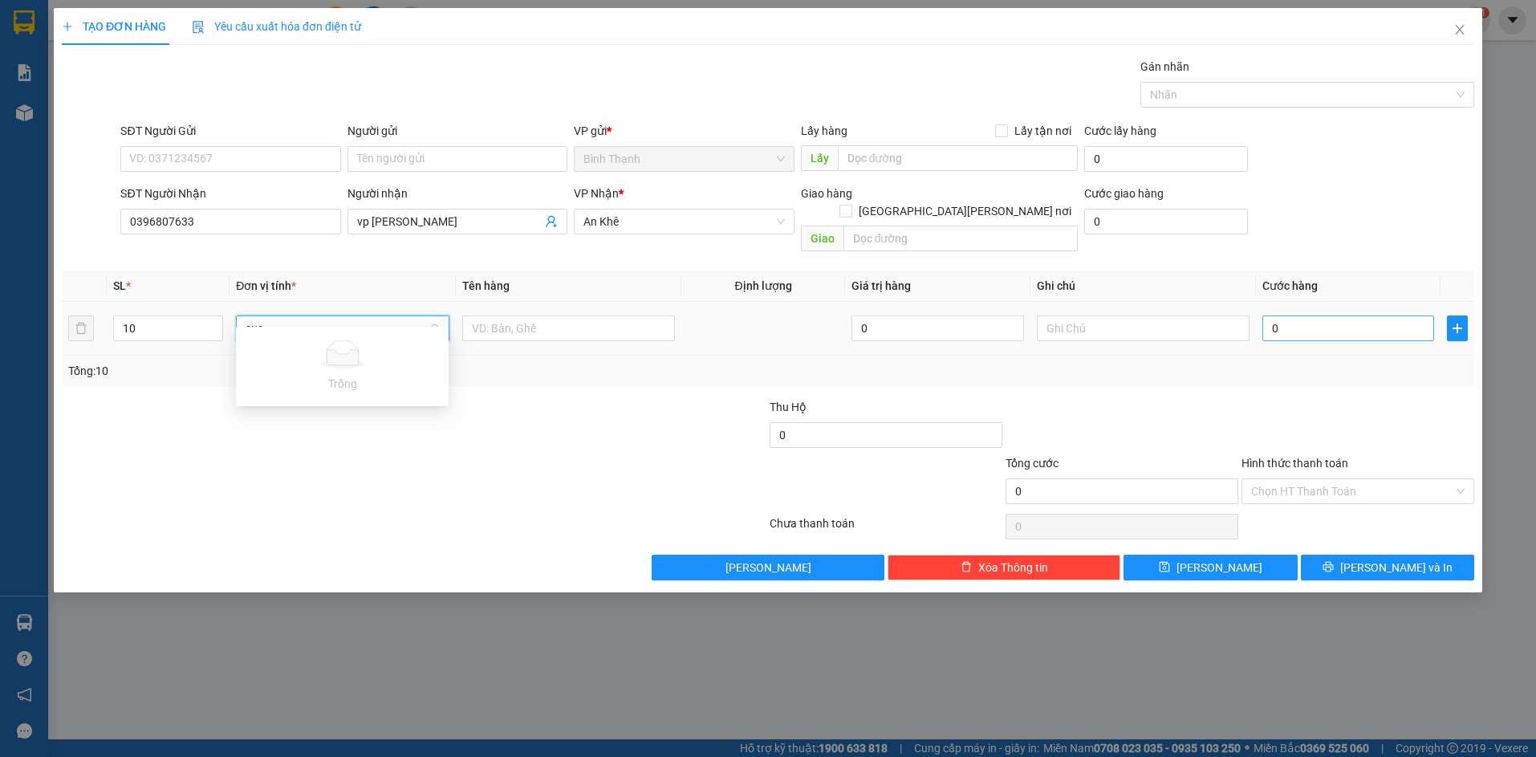
type input "cục"
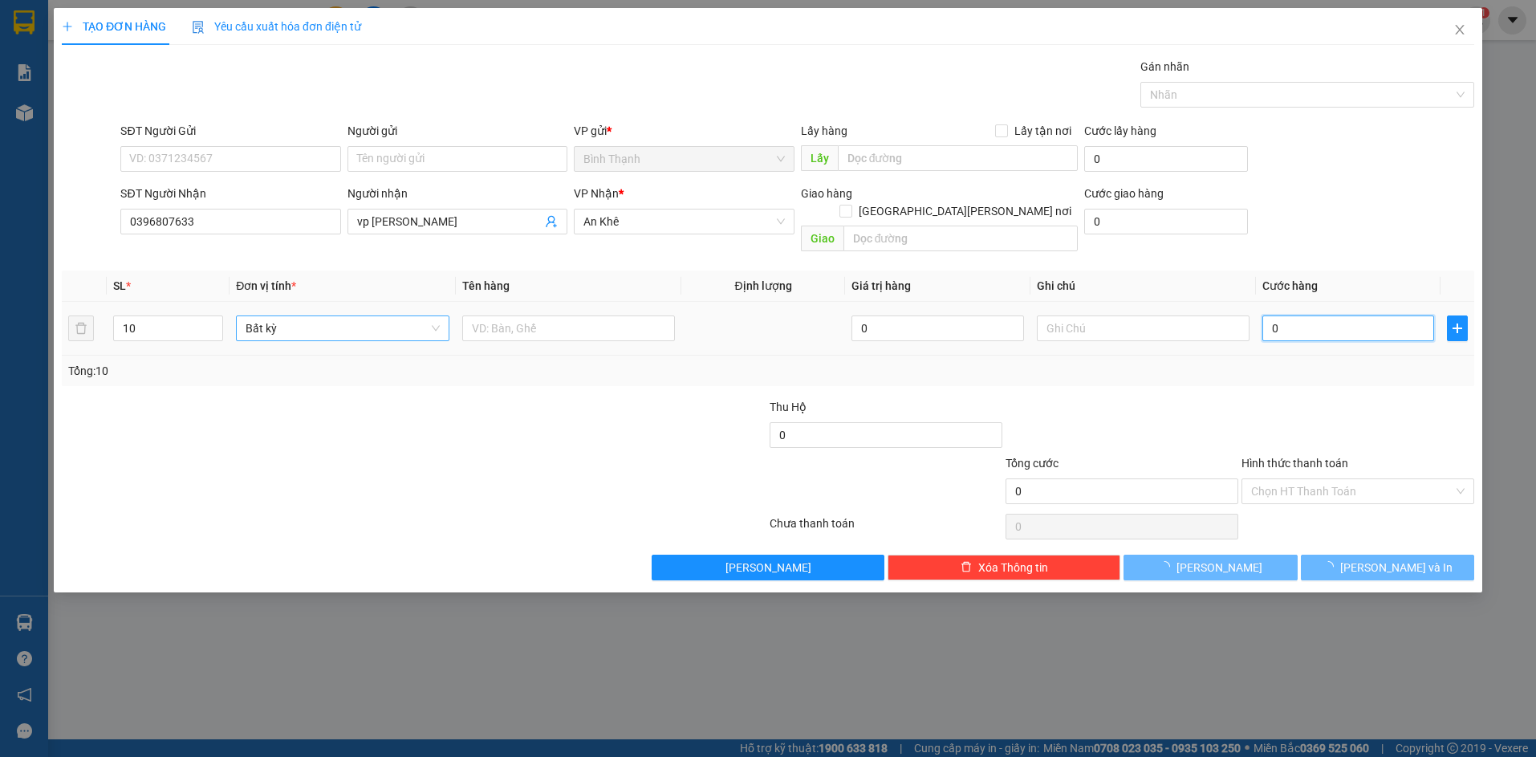
click at [1338, 315] on input "0" at bounding box center [1348, 328] width 172 height 26
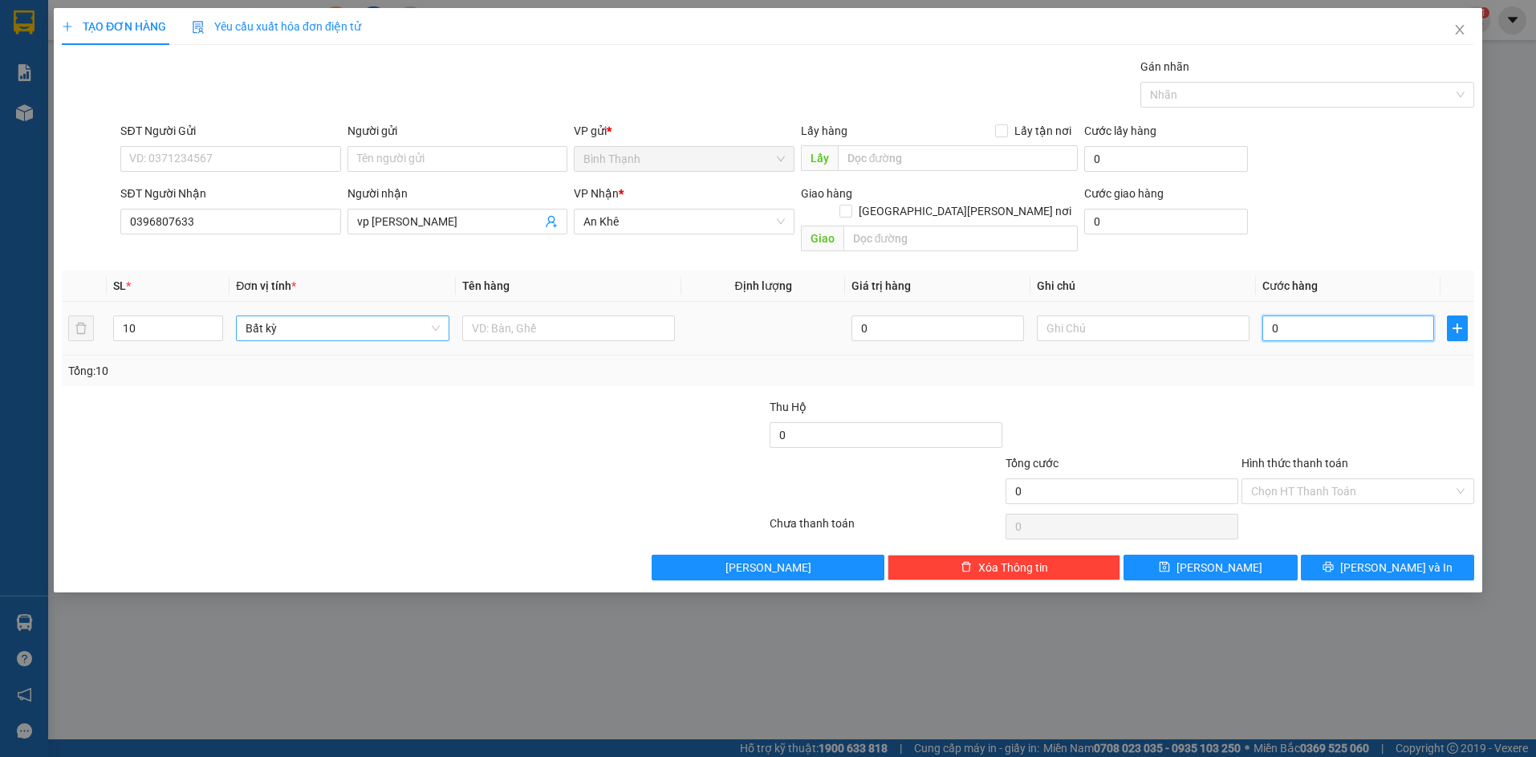
type input "5"
type input "50"
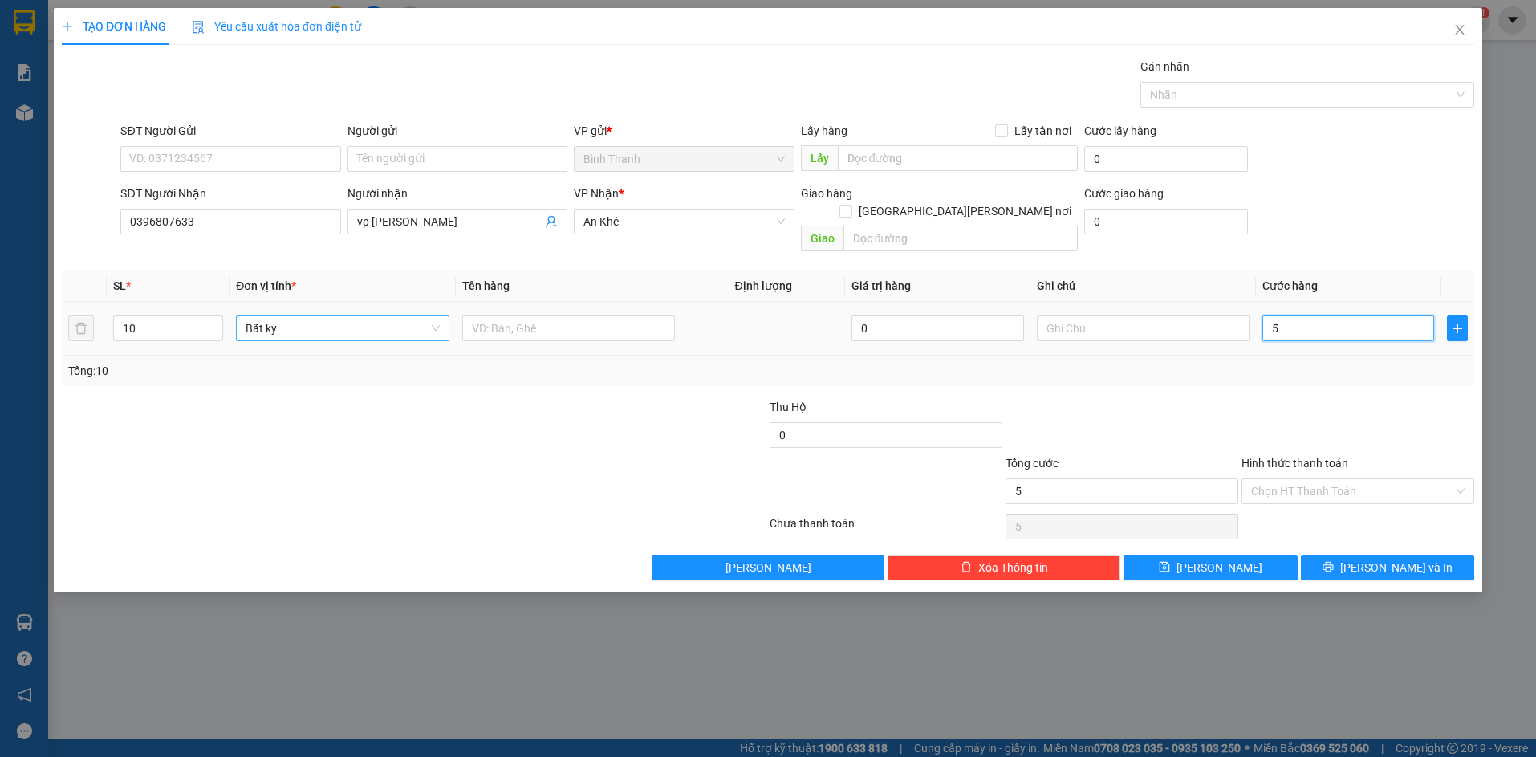
type input "50"
type input "500"
type input "5.000"
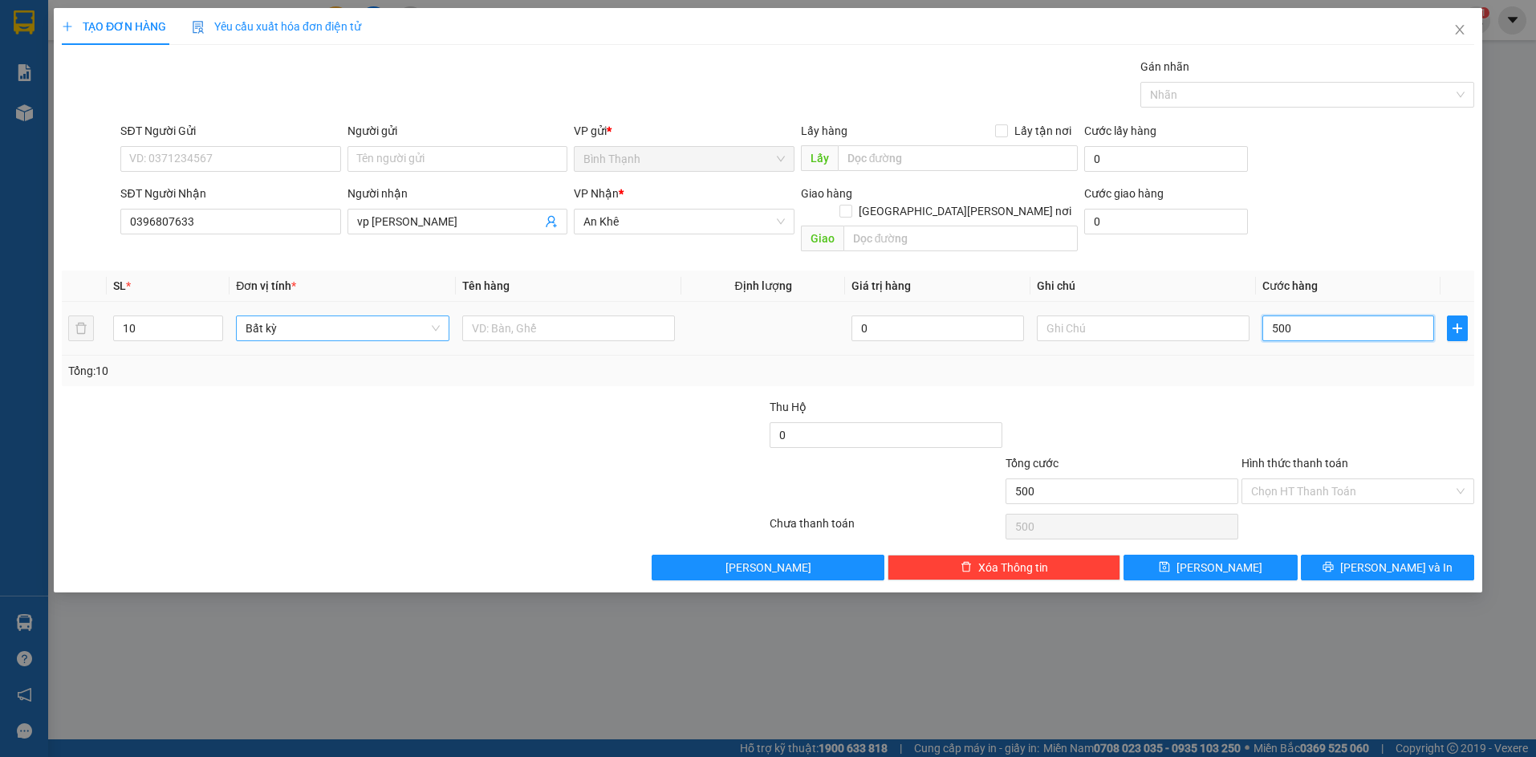
type input "5.000"
type input "50.000"
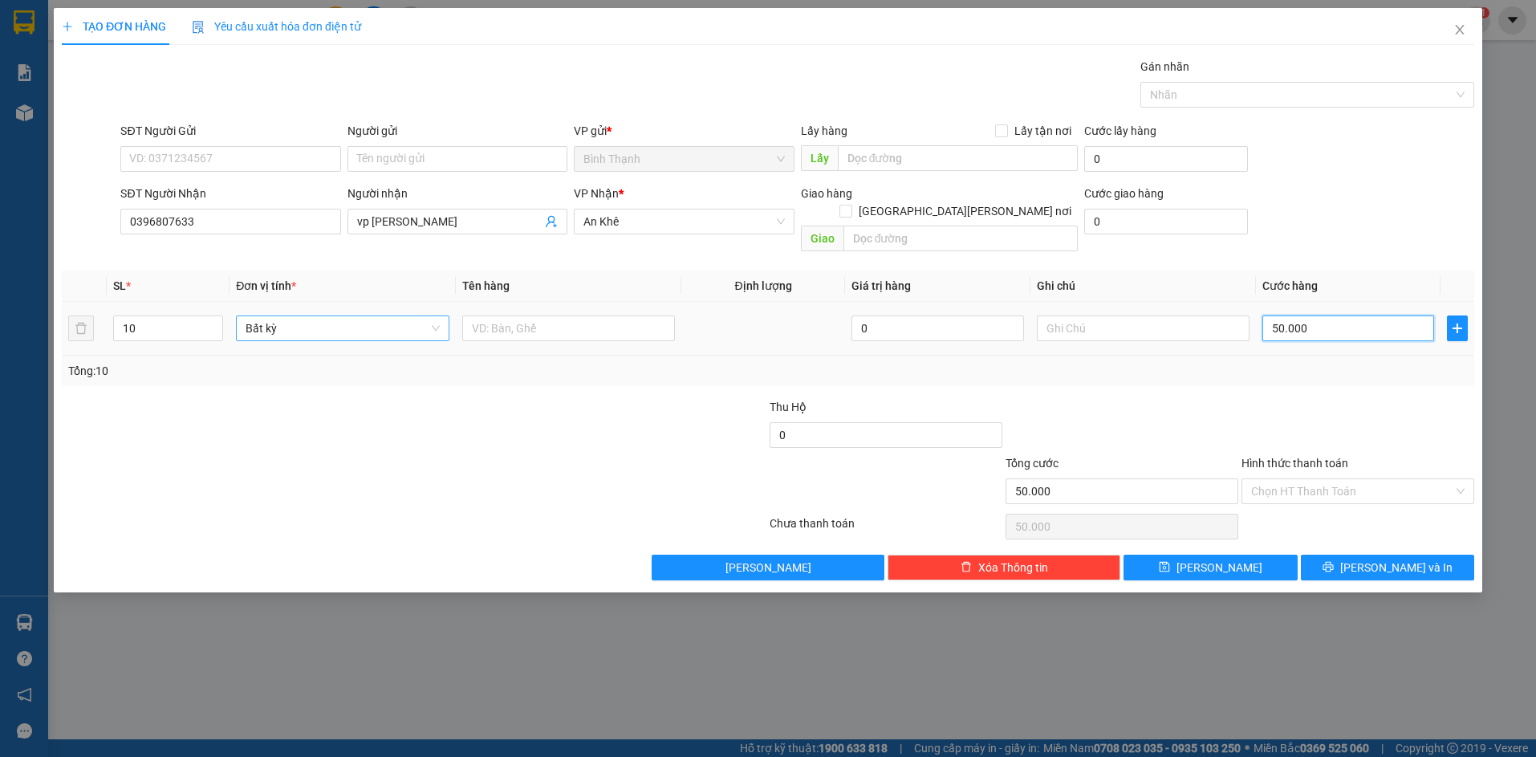
type input "500.000"
drag, startPoint x: 1394, startPoint y: 555, endPoint x: 1391, endPoint y: 544, distance: 11.5
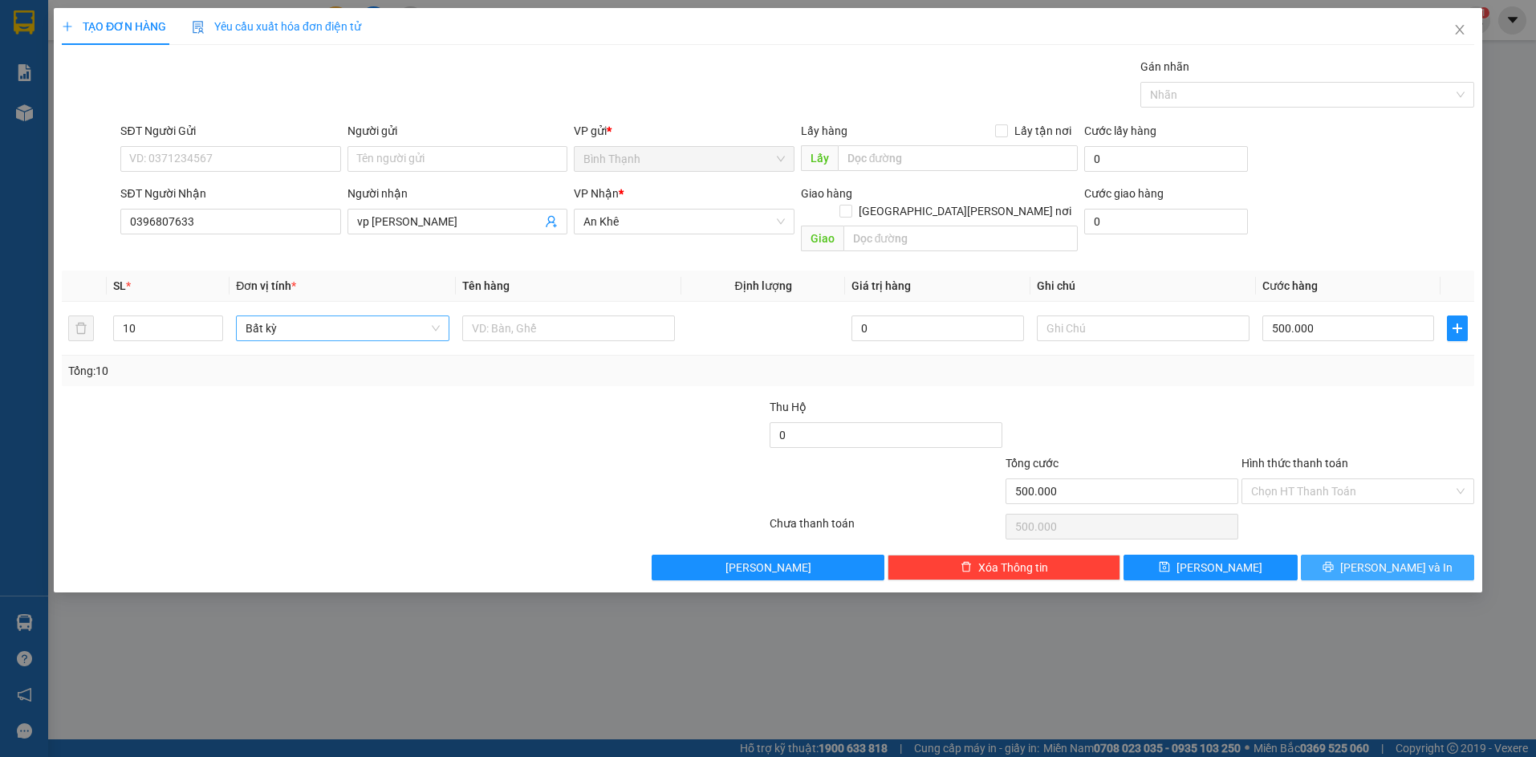
click at [1392, 558] on span "[PERSON_NAME] và In" at bounding box center [1396, 567] width 112 height 18
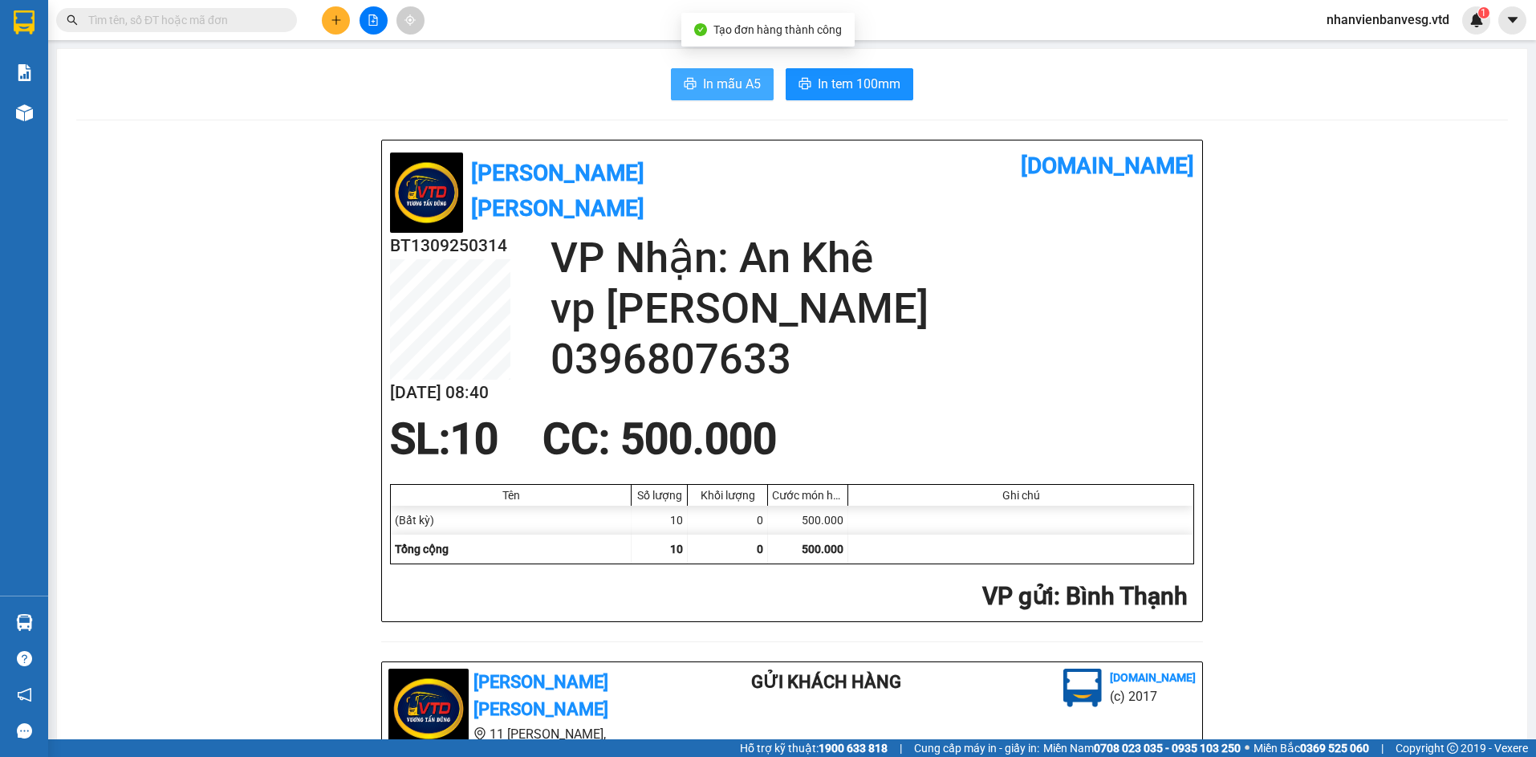
click at [720, 91] on span "In mẫu A5" at bounding box center [732, 84] width 58 height 20
click at [838, 88] on span "In tem 100mm" at bounding box center [859, 84] width 83 height 20
